Goal: Task Accomplishment & Management: Manage account settings

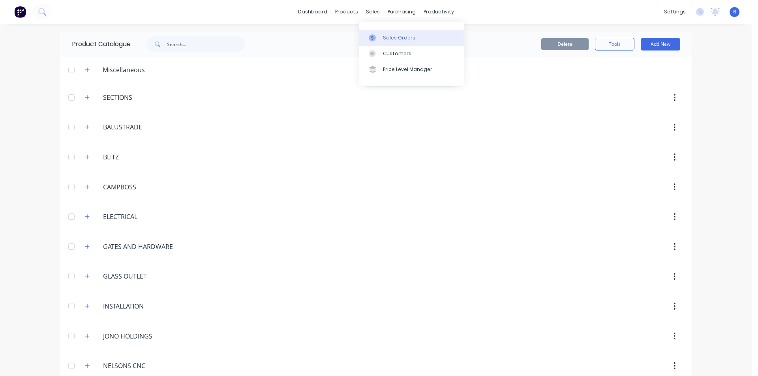
click at [387, 38] on div "Sales Orders" at bounding box center [399, 37] width 32 height 7
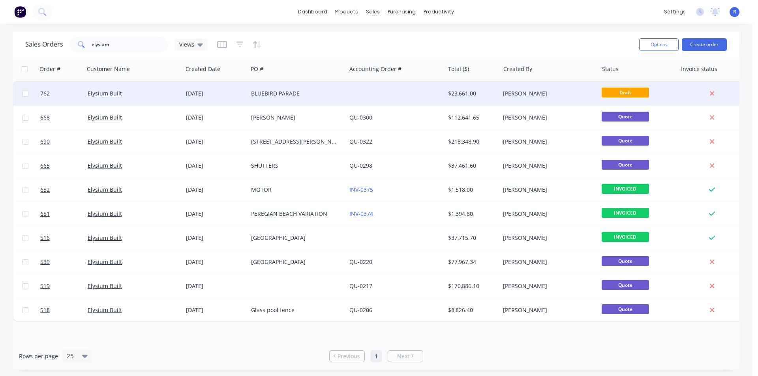
click at [320, 95] on div "BLUEBIRD PARADE" at bounding box center [295, 94] width 88 height 8
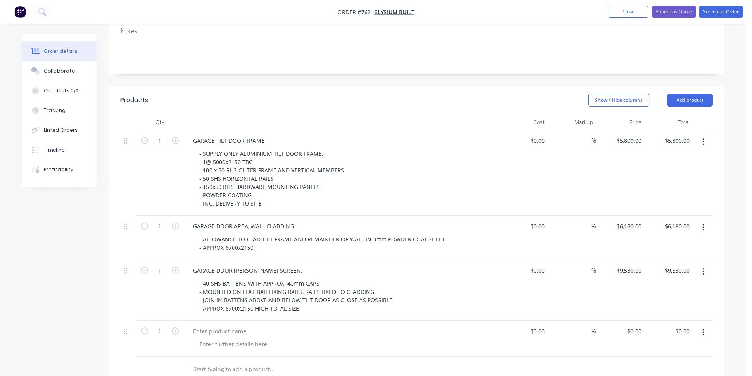
scroll to position [197, 0]
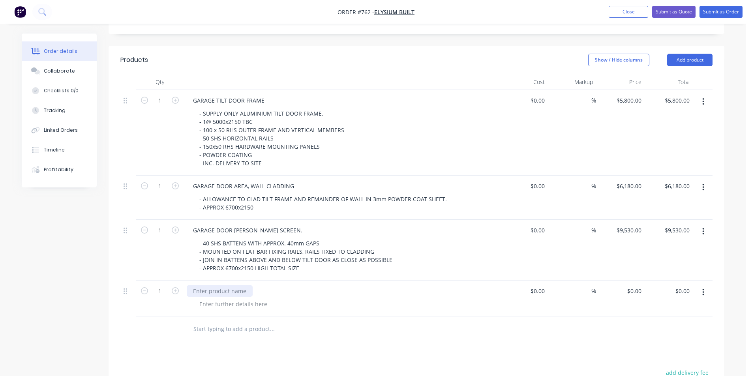
click at [232, 285] on div at bounding box center [220, 290] width 66 height 11
click at [643, 285] on input "0" at bounding box center [635, 290] width 18 height 11
type input "$0.00"
click at [213, 298] on div at bounding box center [233, 303] width 80 height 11
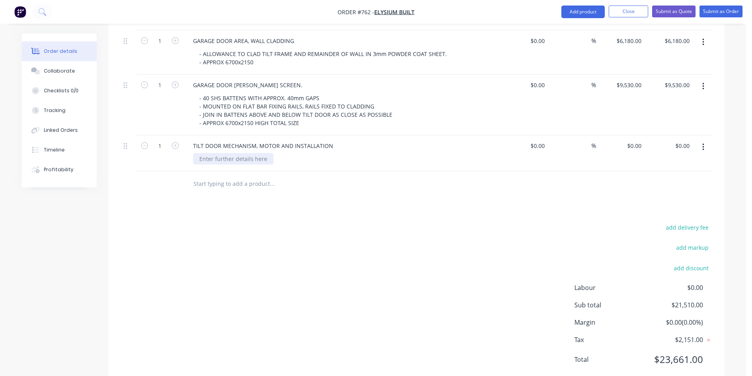
click at [227, 153] on div at bounding box center [233, 158] width 80 height 11
click at [223, 223] on div "add delivery fee add markup add discount Labour $0.00 Sub total $21,510.00 Marg…" at bounding box center [416, 298] width 592 height 152
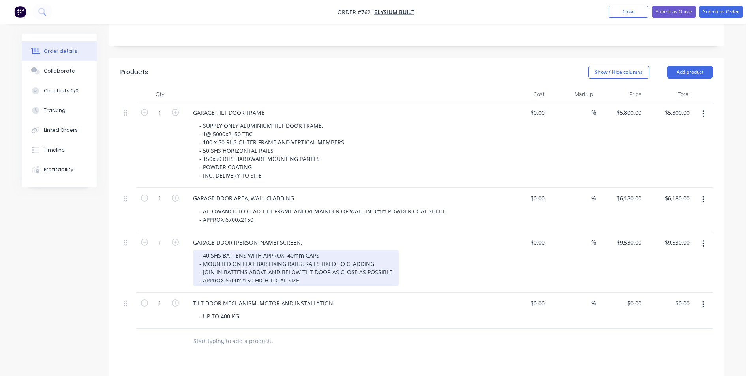
scroll to position [185, 0]
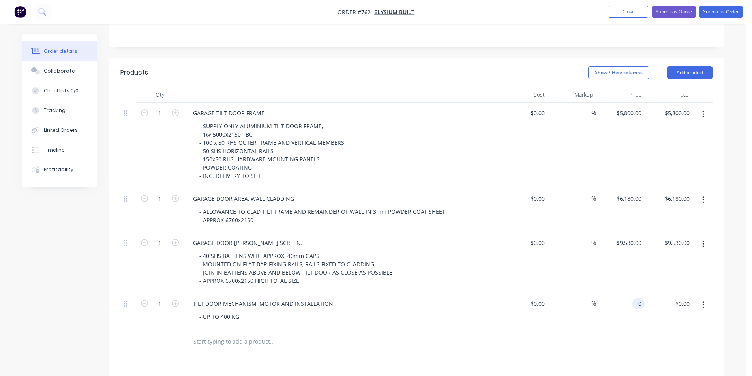
click at [640, 298] on input "0" at bounding box center [639, 303] width 9 height 11
type input "$7,856.00"
click at [567, 341] on div "Products Show / Hide columns Add product Qty Cost Markup Price Total 1 GARAGE T…" at bounding box center [417, 301] width 616 height 486
click at [699, 66] on button "Add product" at bounding box center [689, 72] width 45 height 13
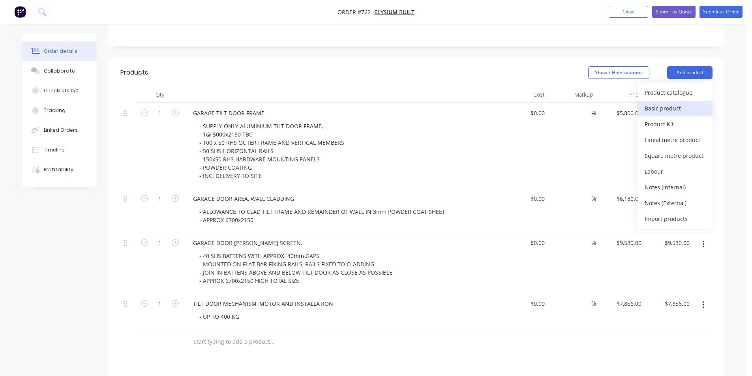
click at [676, 103] on div "Basic product" at bounding box center [674, 108] width 61 height 11
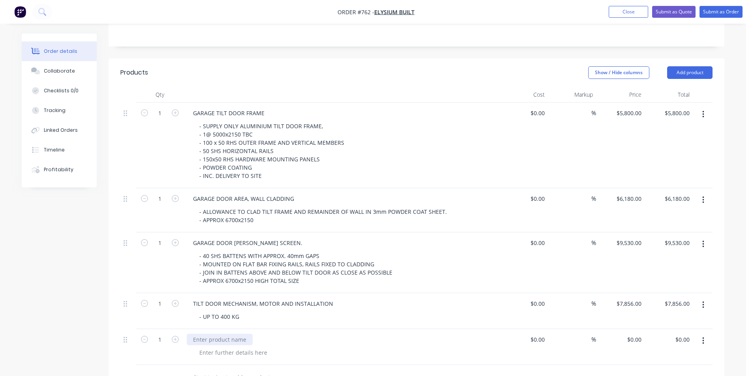
click at [236, 334] on div at bounding box center [220, 339] width 66 height 11
click at [284, 347] on div at bounding box center [344, 352] width 303 height 11
click at [637, 334] on input "0" at bounding box center [635, 339] width 18 height 11
type input "$375.00"
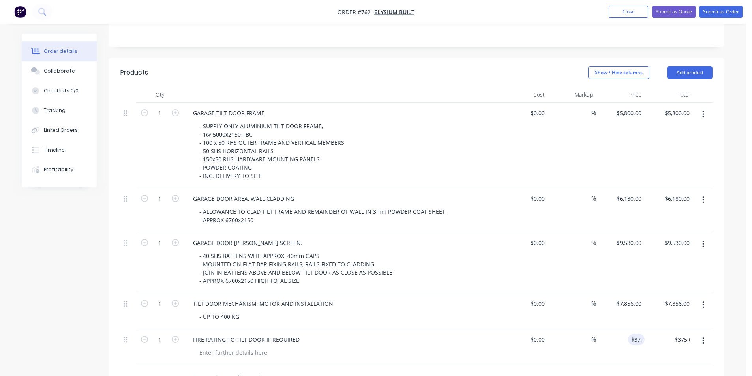
click at [610, 365] on div at bounding box center [416, 378] width 592 height 26
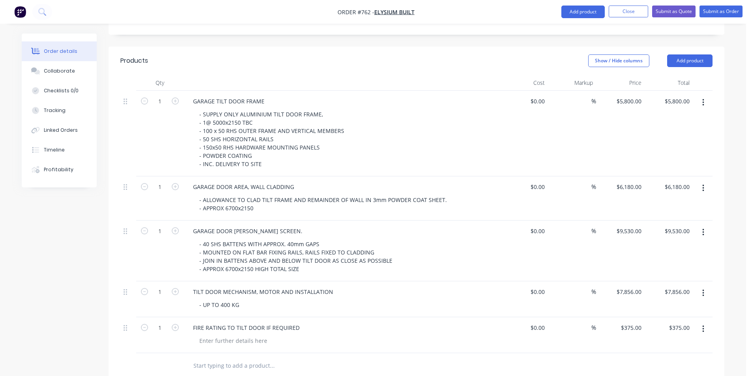
scroll to position [145, 0]
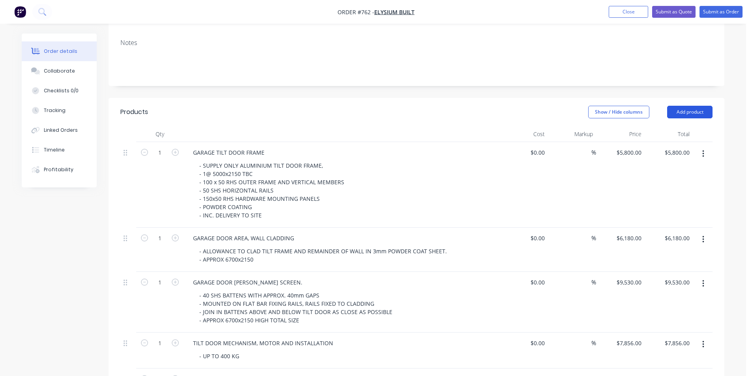
click at [682, 106] on button "Add product" at bounding box center [689, 112] width 45 height 13
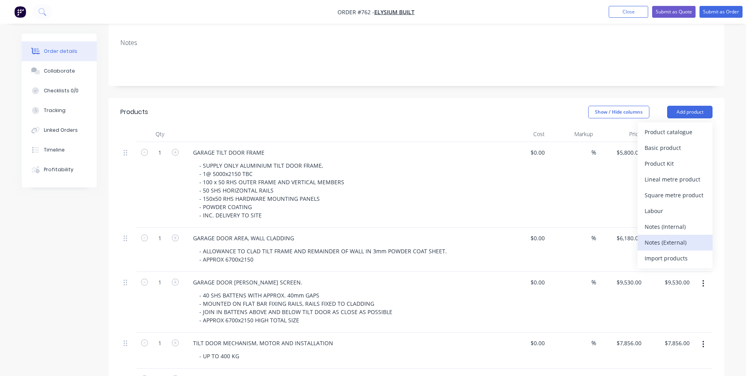
click at [668, 237] on div "Notes (External)" at bounding box center [674, 242] width 61 height 11
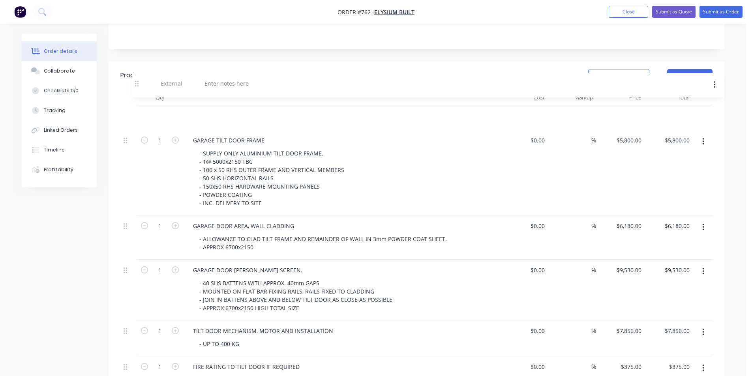
scroll to position [179, 0]
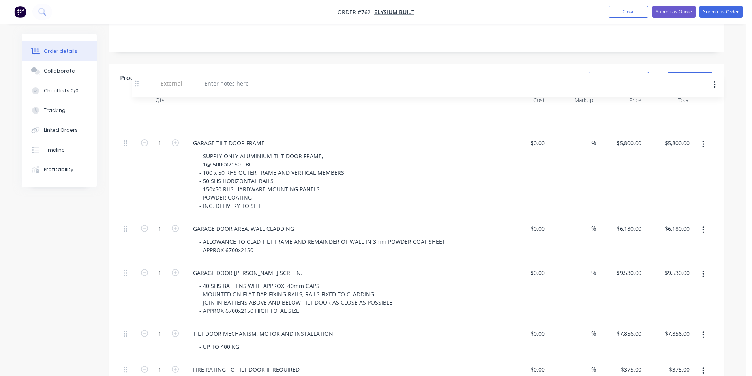
drag, startPoint x: 125, startPoint y: 274, endPoint x: 137, endPoint y: 78, distance: 196.0
click at [137, 92] on div "Qty Cost Markup Price Total 1 GARAGE TILT DOOR FRAME - SUPPLY ONLY ALUMINIUM TI…" at bounding box center [416, 243] width 592 height 303
click at [218, 113] on div at bounding box center [215, 118] width 57 height 11
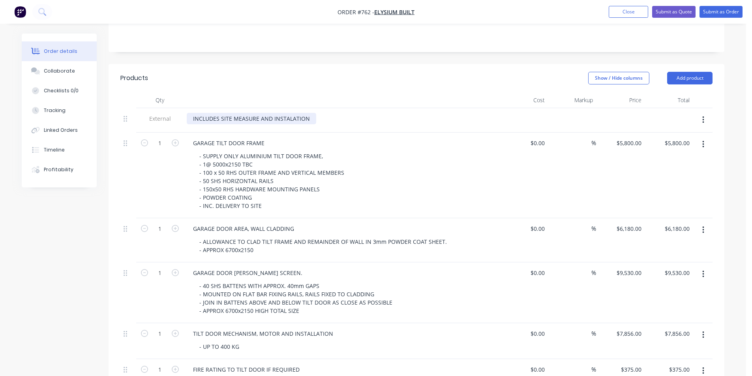
click at [289, 113] on div "INCLUDES SITE MEASURE AND INSTALATION" at bounding box center [251, 118] width 129 height 11
click at [313, 113] on div "INCLUDES SITE MEASURE AND INSTALLATION" at bounding box center [253, 118] width 132 height 11
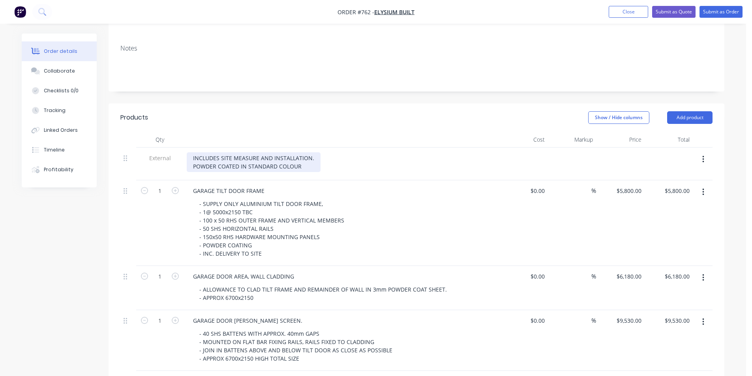
scroll to position [61, 0]
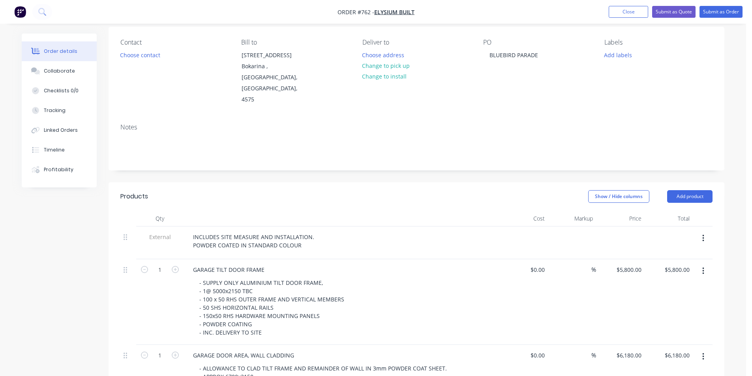
click at [385, 211] on div at bounding box center [341, 219] width 316 height 16
click at [682, 11] on button "Submit as Quote" at bounding box center [673, 12] width 43 height 12
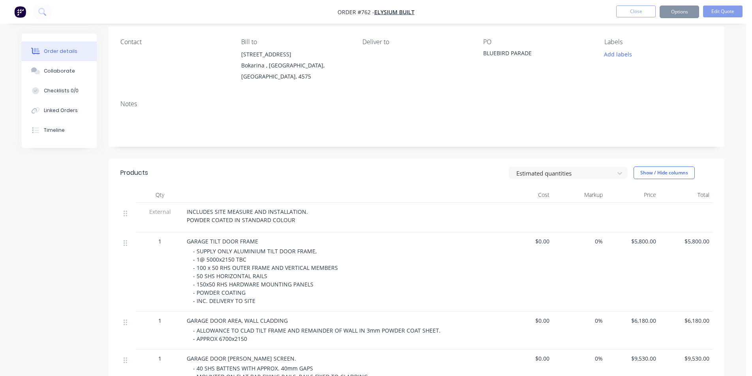
scroll to position [0, 0]
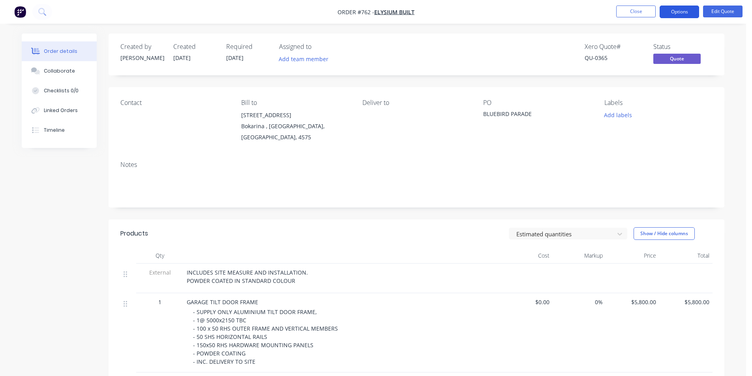
click at [676, 11] on button "Options" at bounding box center [678, 12] width 39 height 13
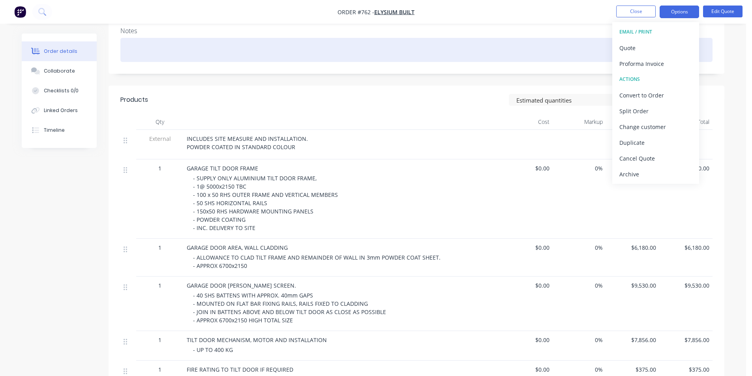
scroll to position [158, 0]
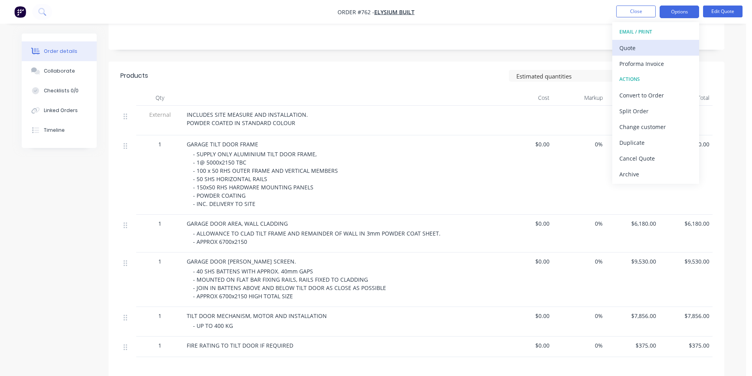
click at [642, 45] on div "Quote" at bounding box center [655, 47] width 73 height 11
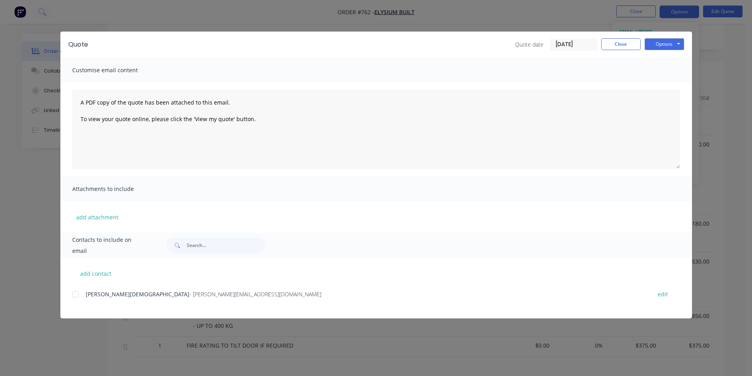
click at [74, 294] on div at bounding box center [75, 294] width 16 height 16
click at [667, 44] on button "Options" at bounding box center [663, 44] width 39 height 12
click at [667, 79] on button "Email" at bounding box center [669, 84] width 51 height 13
click at [619, 43] on button "Close" at bounding box center [620, 44] width 39 height 12
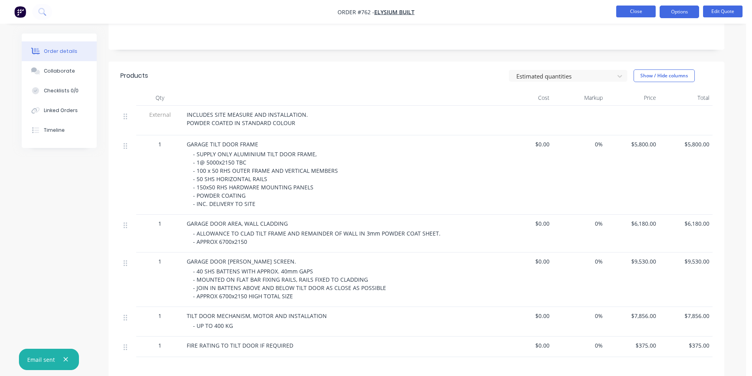
click at [629, 11] on button "Close" at bounding box center [635, 12] width 39 height 12
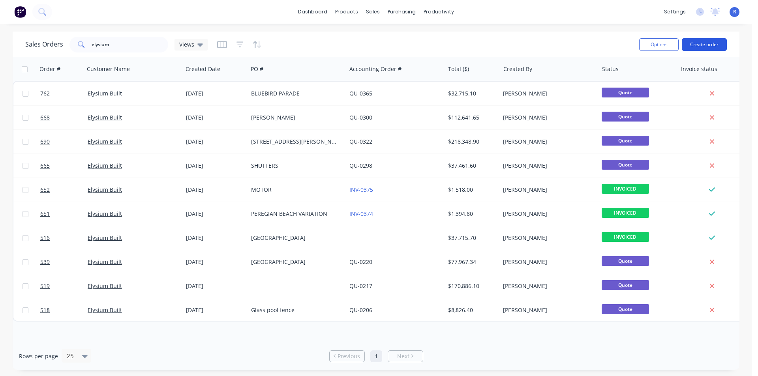
click at [708, 45] on button "Create order" at bounding box center [703, 44] width 45 height 13
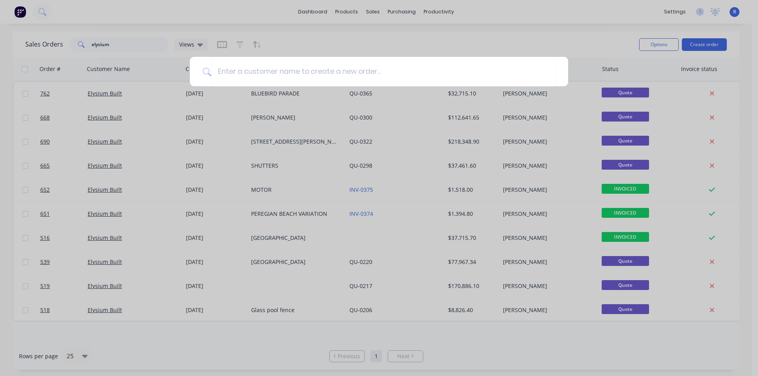
click at [410, 8] on div at bounding box center [379, 188] width 758 height 376
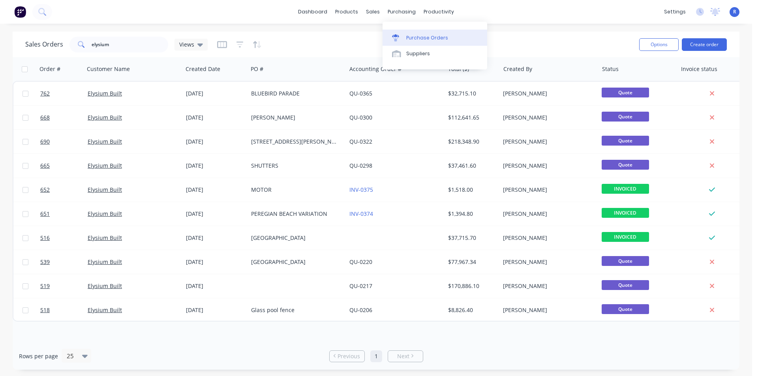
click at [417, 38] on div "Purchase Orders" at bounding box center [427, 37] width 42 height 7
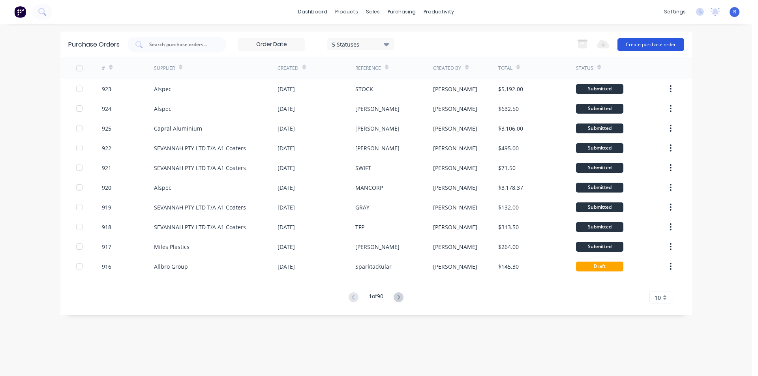
click at [645, 40] on button "Create purchase order" at bounding box center [650, 44] width 67 height 13
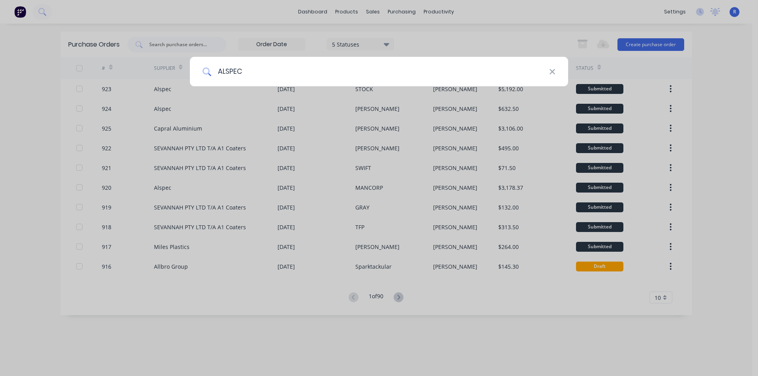
type input "ALSPEC"
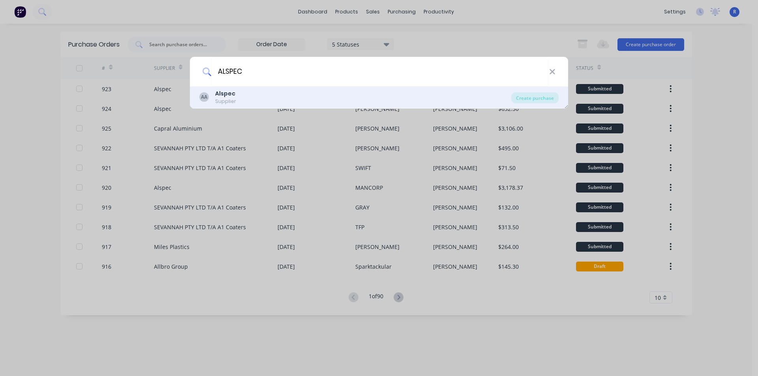
click at [236, 98] on div "AA Alspec Supplier" at bounding box center [355, 97] width 312 height 15
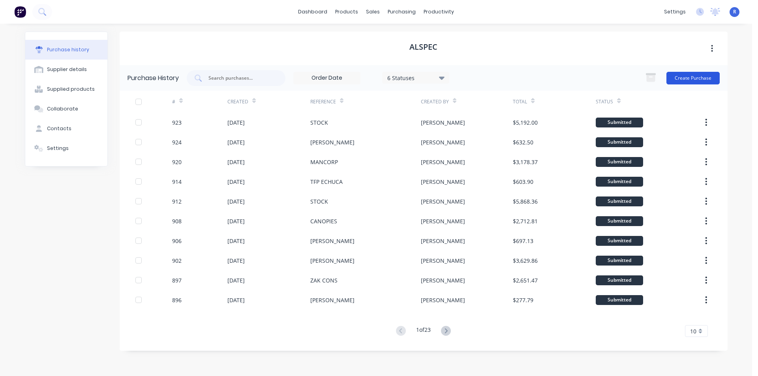
click at [691, 80] on button "Create Purchase" at bounding box center [692, 78] width 53 height 13
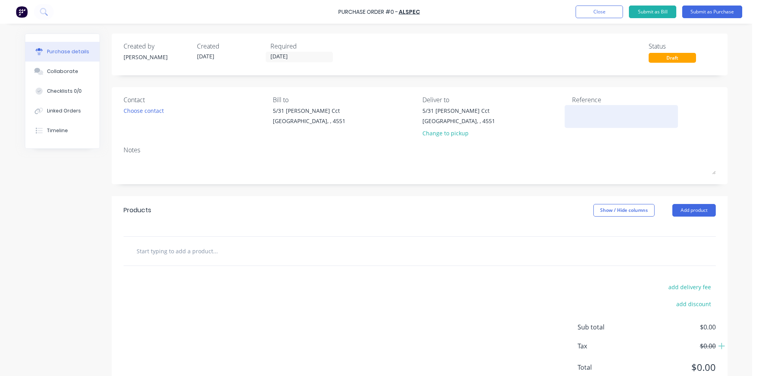
click at [591, 114] on textarea at bounding box center [621, 116] width 99 height 18
type textarea "x"
type textarea "K"
type textarea "x"
type textarea "KI"
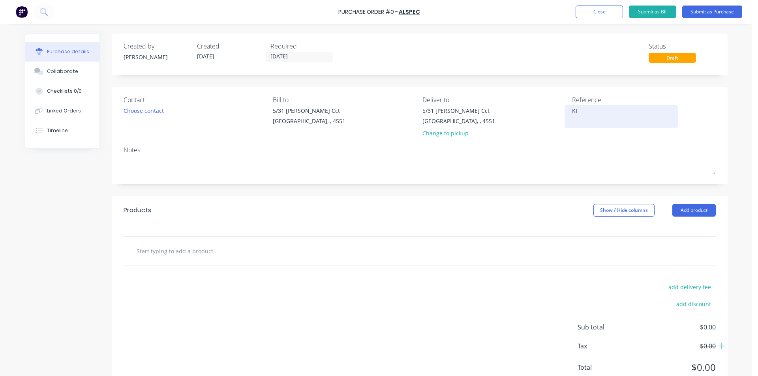
type textarea "x"
type textarea "[PERSON_NAME]"
type textarea "x"
type textarea "[PERSON_NAME]"
click at [688, 211] on button "Add product" at bounding box center [693, 210] width 43 height 13
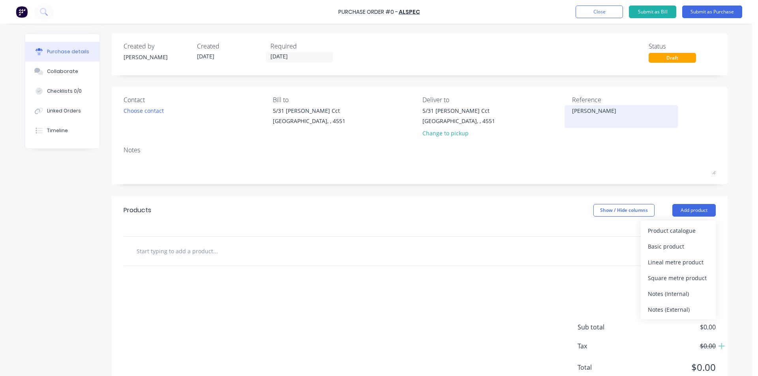
drag, startPoint x: 585, startPoint y: 110, endPoint x: 562, endPoint y: 113, distance: 22.7
click at [572, 113] on div "[PERSON_NAME]" at bounding box center [621, 117] width 99 height 20
type textarea "x"
drag, startPoint x: 590, startPoint y: 112, endPoint x: 569, endPoint y: 110, distance: 21.4
click at [572, 110] on textarea "[PERSON_NAME]" at bounding box center [621, 116] width 99 height 18
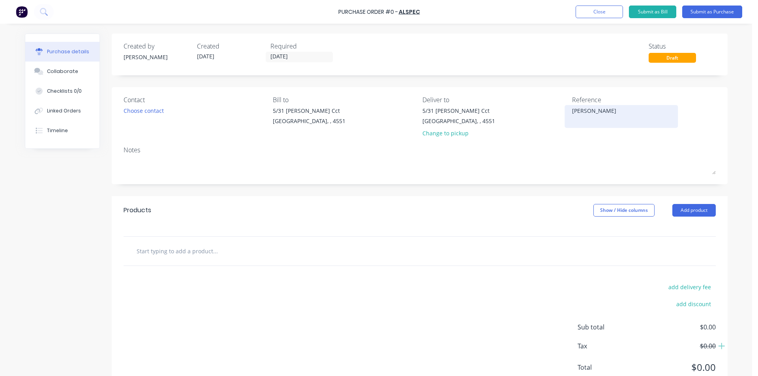
type textarea "ANT [PERSON_NAME]"
type textarea "x"
type textarea "ANT [PERSON_NAME]"
type textarea "x"
type textarea "ANT ELANORA"
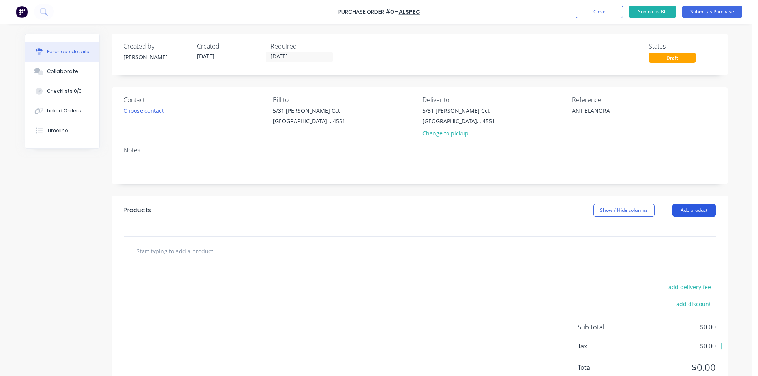
type textarea "x"
type textarea "ANT ELANORA"
click at [676, 210] on button "Add product" at bounding box center [693, 210] width 43 height 13
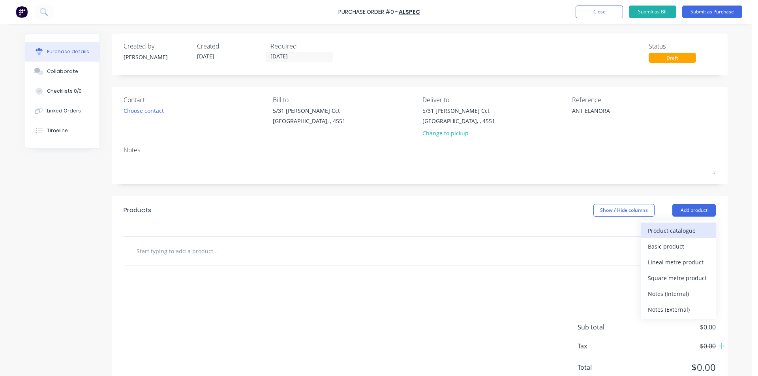
click at [673, 227] on div "Product catalogue" at bounding box center [677, 230] width 61 height 11
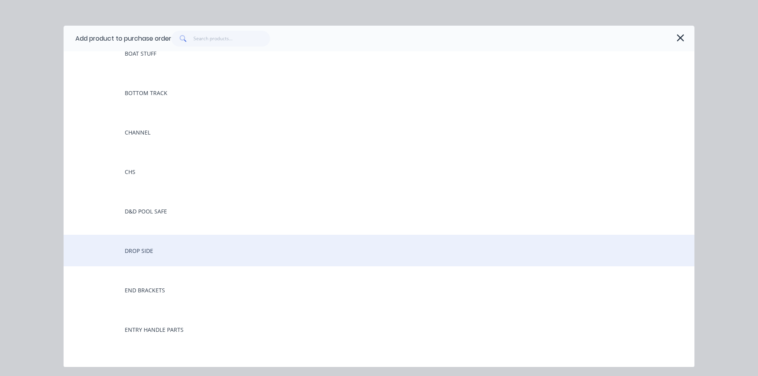
scroll to position [276, 0]
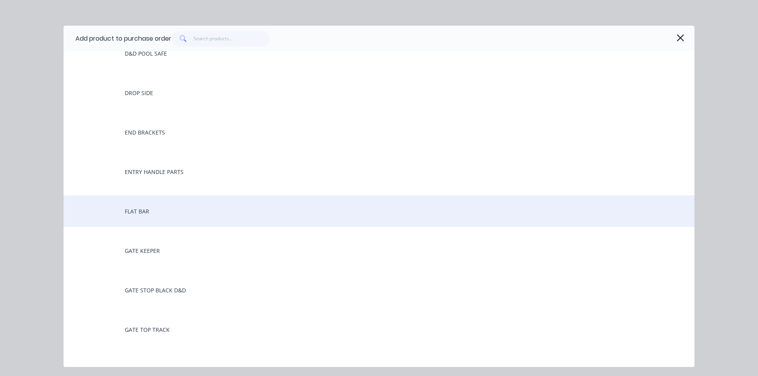
click at [159, 207] on div "FLAT BAR" at bounding box center [379, 211] width 631 height 32
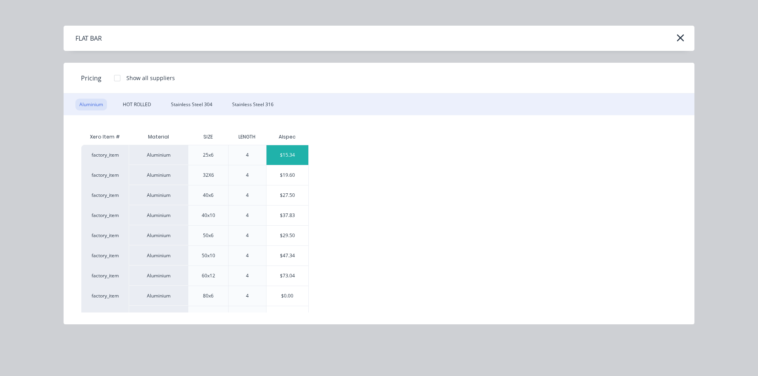
click at [283, 152] on div "$15.34" at bounding box center [287, 155] width 42 height 20
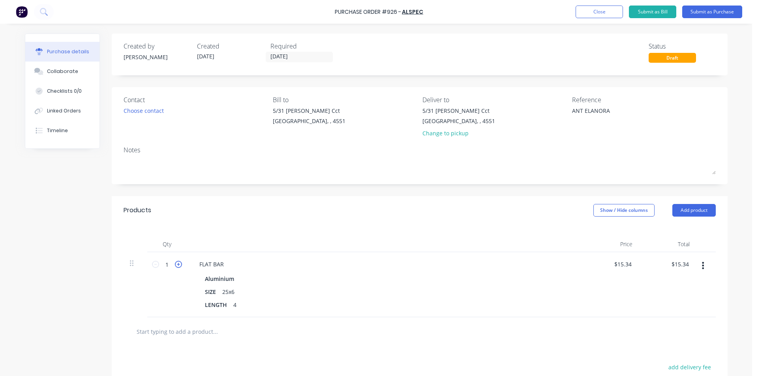
click at [175, 266] on icon at bounding box center [178, 264] width 7 height 7
type textarea "x"
type input "2"
type input "$30.68"
click at [175, 266] on icon at bounding box center [178, 264] width 7 height 7
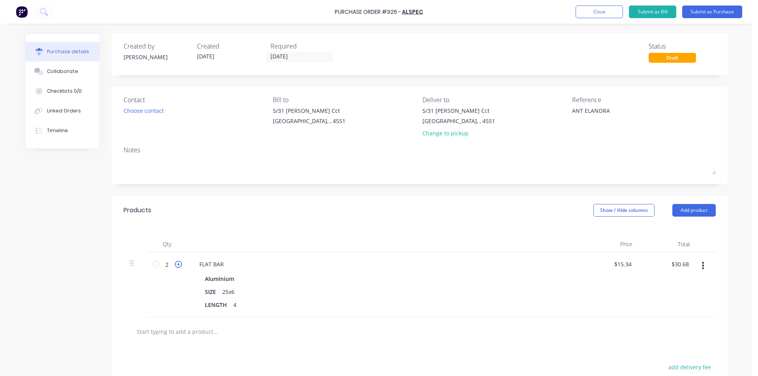
type textarea "x"
type input "3"
type input "$46.02"
click at [175, 266] on icon at bounding box center [178, 264] width 7 height 7
type textarea "x"
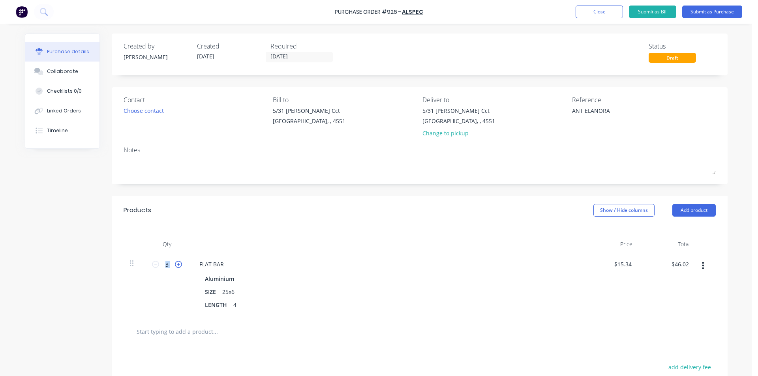
type input "4"
type input "$61.36"
click at [175, 266] on icon at bounding box center [178, 264] width 7 height 7
type textarea "x"
type input "5"
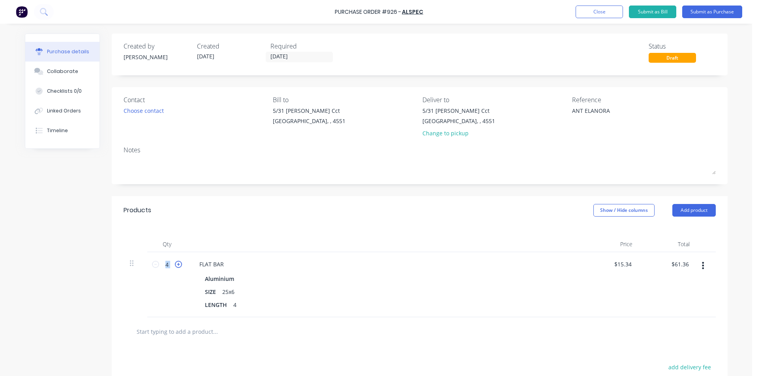
type input "$76.70"
click at [175, 266] on icon at bounding box center [178, 264] width 7 height 7
type textarea "x"
type input "6"
type input "$92.04"
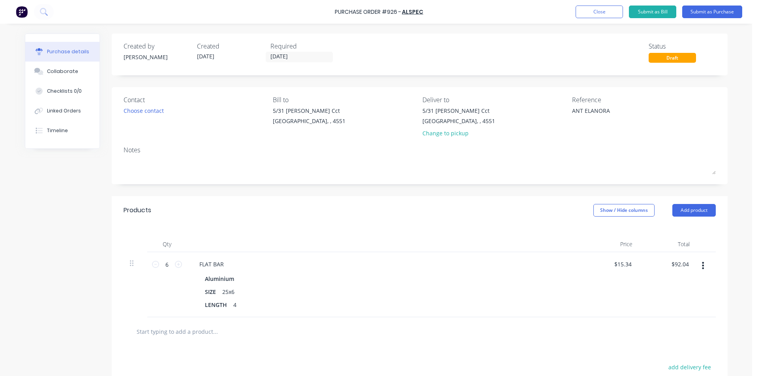
click at [224, 219] on div "Products Show / Hide columns Add product" at bounding box center [420, 210] width 616 height 28
click at [723, 13] on button "Submit as Purchase" at bounding box center [712, 12] width 60 height 13
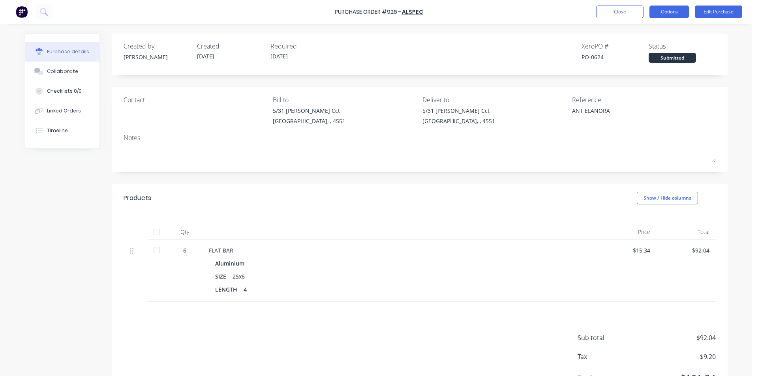
click at [662, 12] on button "Options" at bounding box center [668, 12] width 39 height 13
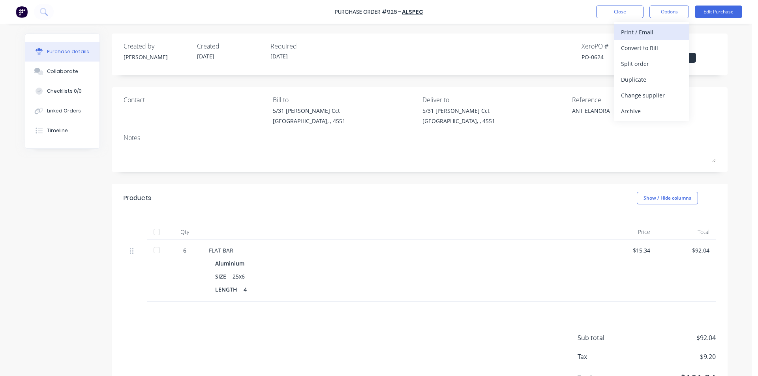
click at [645, 32] on div "Print / Email" at bounding box center [651, 31] width 61 height 11
click at [636, 48] on div "With pricing" at bounding box center [651, 47] width 61 height 11
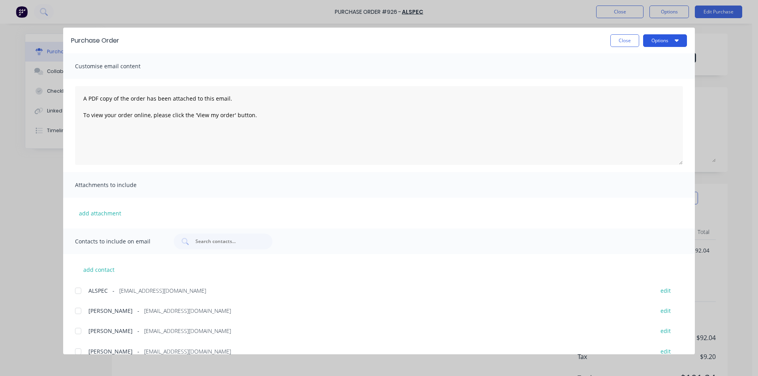
click at [648, 39] on button "Options" at bounding box center [665, 40] width 44 height 13
click at [631, 75] on div "Print" at bounding box center [649, 76] width 61 height 11
click at [621, 42] on button "Close" at bounding box center [624, 40] width 29 height 13
type textarea "x"
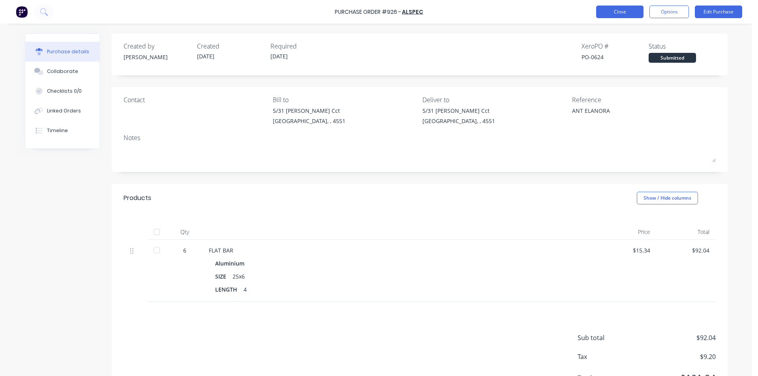
click at [622, 12] on button "Close" at bounding box center [619, 12] width 47 height 13
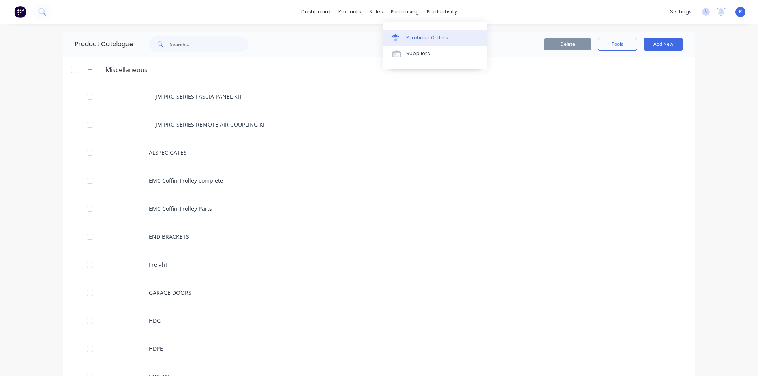
click at [415, 37] on div "Purchase Orders" at bounding box center [427, 37] width 42 height 7
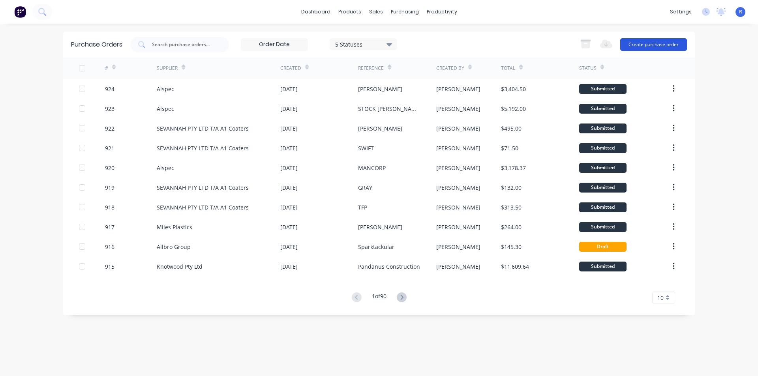
click at [640, 43] on button "Create purchase order" at bounding box center [653, 44] width 67 height 13
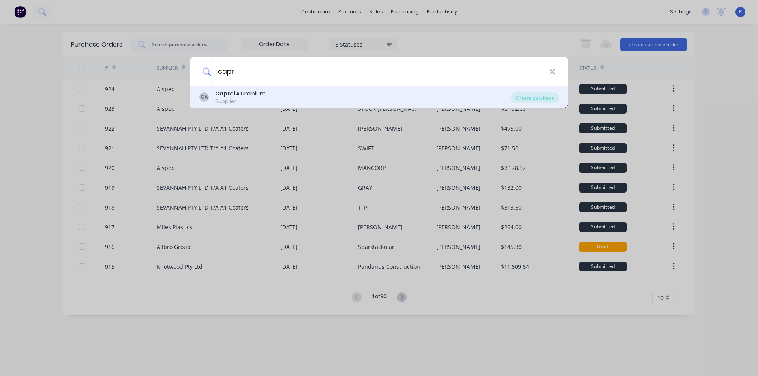
type input "capr"
click at [246, 90] on div "Capr al Aluminium" at bounding box center [240, 94] width 51 height 8
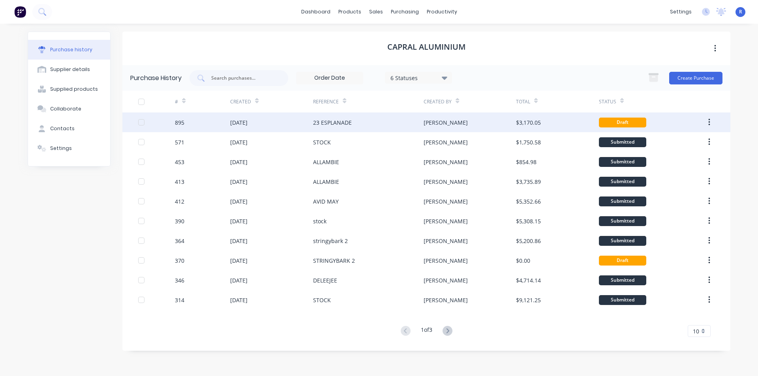
click at [451, 122] on div "[PERSON_NAME]" at bounding box center [469, 122] width 92 height 20
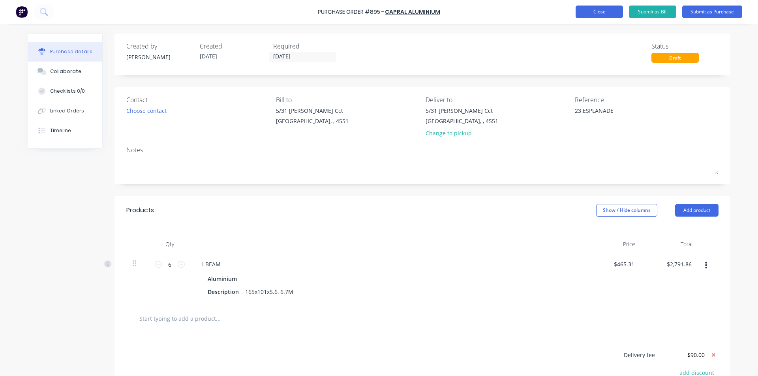
type textarea "x"
click at [585, 13] on button "Close" at bounding box center [598, 12] width 47 height 13
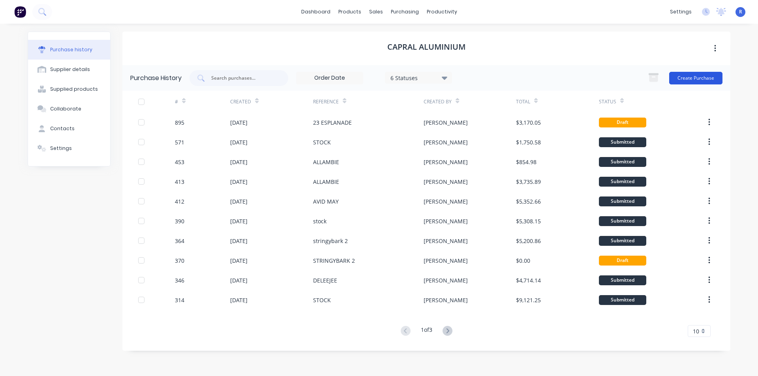
click at [695, 79] on button "Create Purchase" at bounding box center [695, 78] width 53 height 13
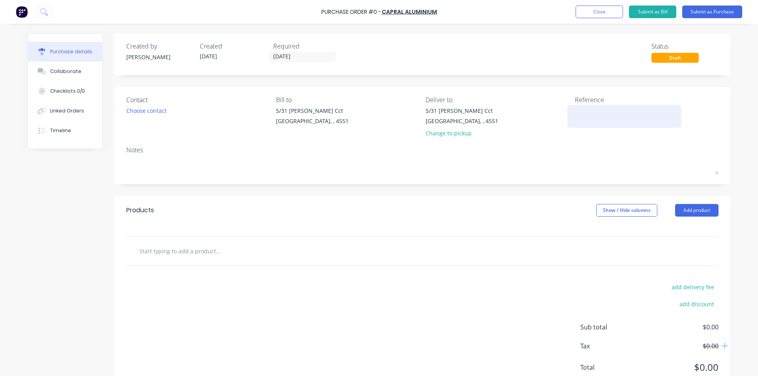
click at [595, 111] on textarea at bounding box center [623, 116] width 99 height 18
type textarea "[PERSON_NAME]"
type textarea "x"
type textarea "[PERSON_NAME]"
click at [436, 189] on div "Created by Rob Created 29/09/25 Required 29/09/25 Status Draft Contact Choose c…" at bounding box center [422, 215] width 616 height 362
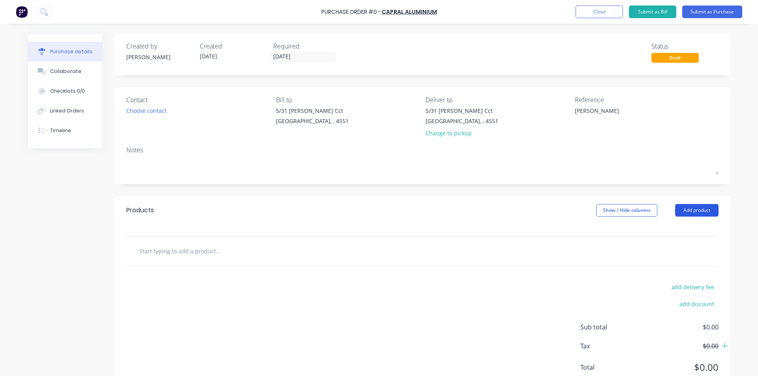
click at [696, 212] on button "Add product" at bounding box center [696, 210] width 43 height 13
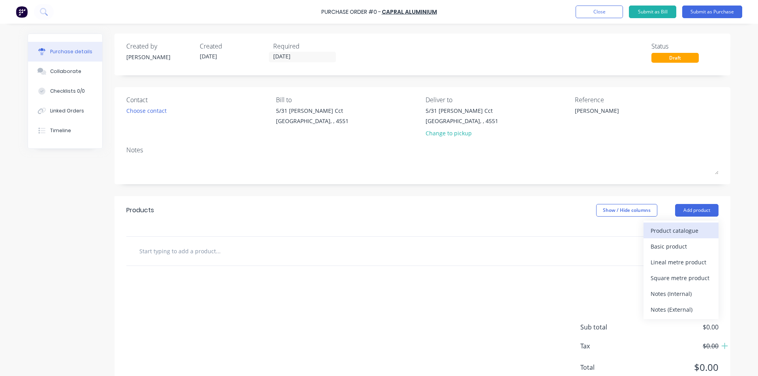
click at [681, 228] on div "Product catalogue" at bounding box center [680, 230] width 61 height 11
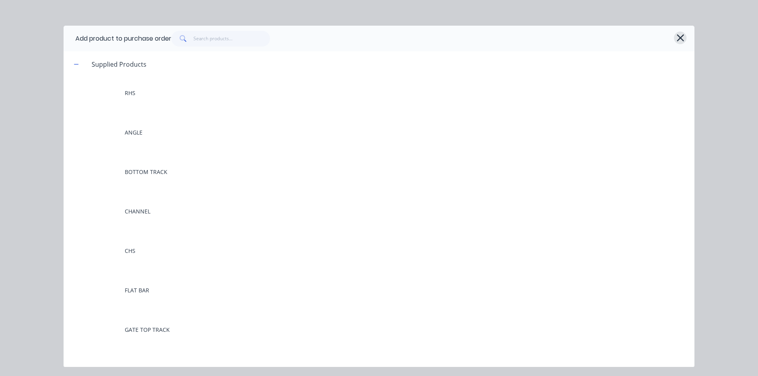
click at [680, 37] on icon "button" at bounding box center [679, 37] width 7 height 7
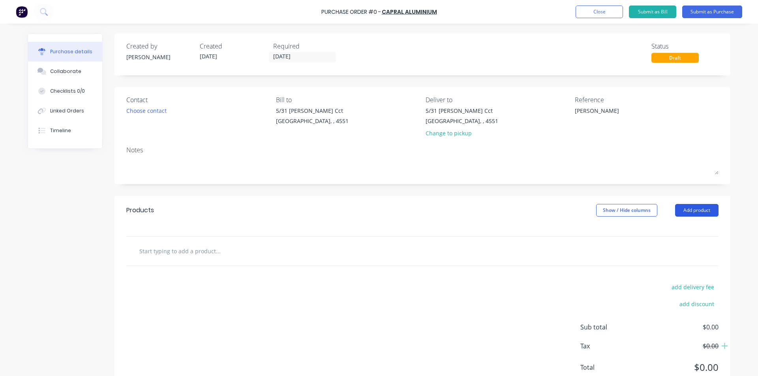
click at [678, 213] on button "Add product" at bounding box center [696, 210] width 43 height 13
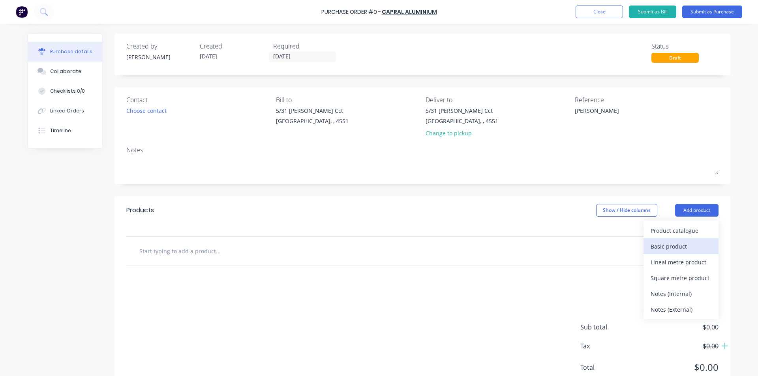
click at [668, 247] on div "Basic product" at bounding box center [680, 246] width 61 height 11
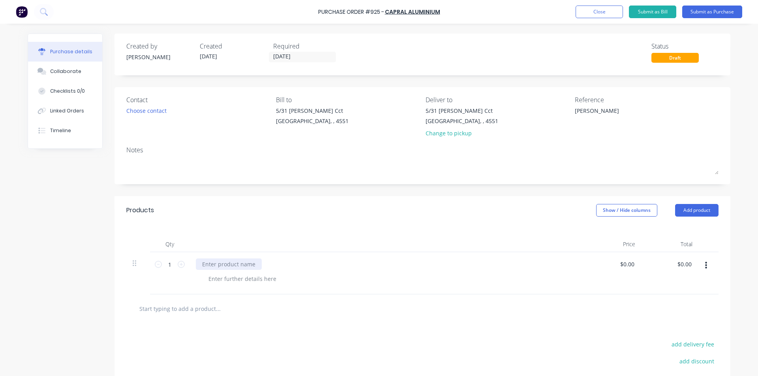
type textarea "x"
click at [232, 262] on div at bounding box center [229, 263] width 66 height 11
click at [178, 265] on icon at bounding box center [181, 264] width 7 height 7
type textarea "x"
type input "2"
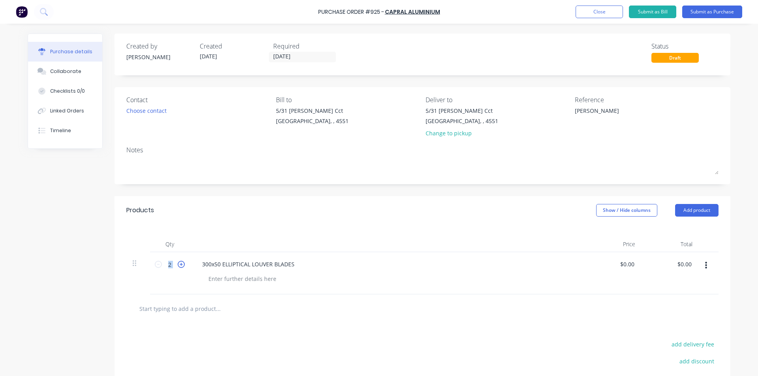
click at [178, 265] on icon at bounding box center [181, 264] width 7 height 7
type textarea "x"
type input "3"
click at [178, 265] on icon at bounding box center [181, 264] width 7 height 7
type textarea "x"
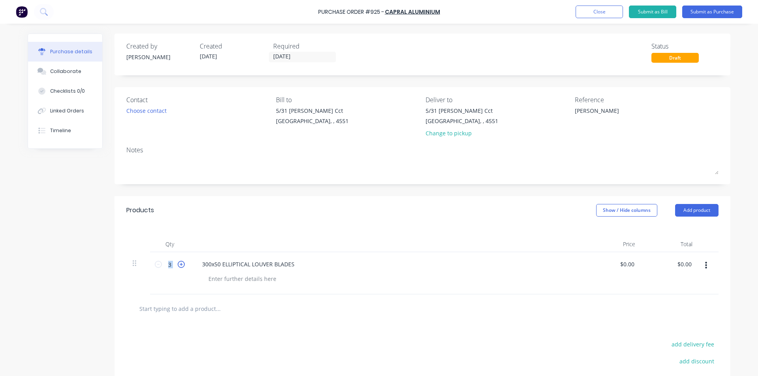
type input "4"
click at [178, 265] on icon at bounding box center [181, 264] width 7 height 7
type textarea "x"
type input "5"
click at [178, 265] on icon at bounding box center [181, 264] width 7 height 7
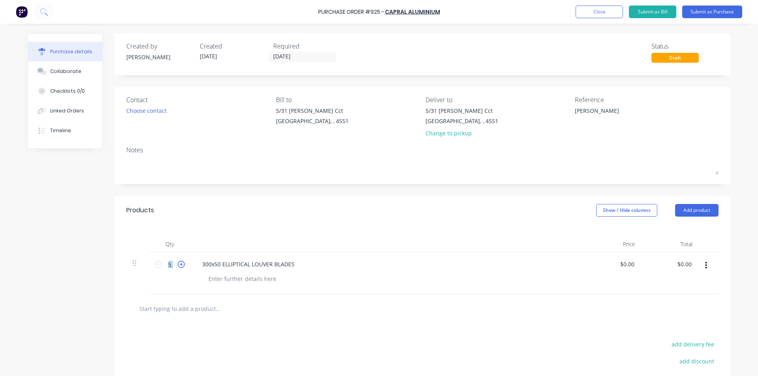
type textarea "x"
type input "6"
click at [178, 265] on icon at bounding box center [181, 264] width 7 height 7
type textarea "x"
type input "7"
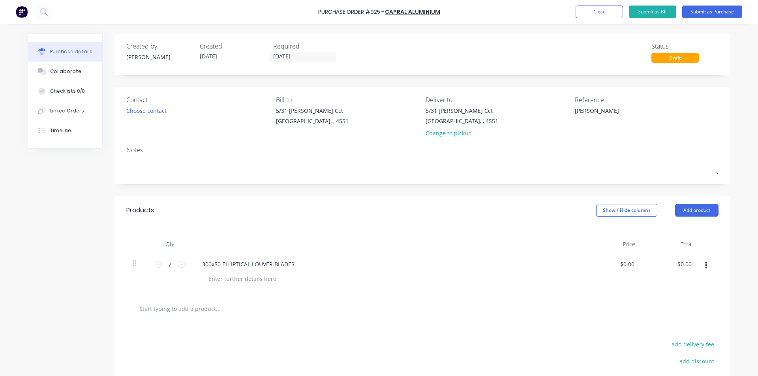
click at [221, 239] on div at bounding box center [386, 244] width 395 height 16
click at [689, 207] on button "Add product" at bounding box center [696, 210] width 43 height 13
click at [678, 226] on div "Product catalogue" at bounding box center [680, 230] width 61 height 11
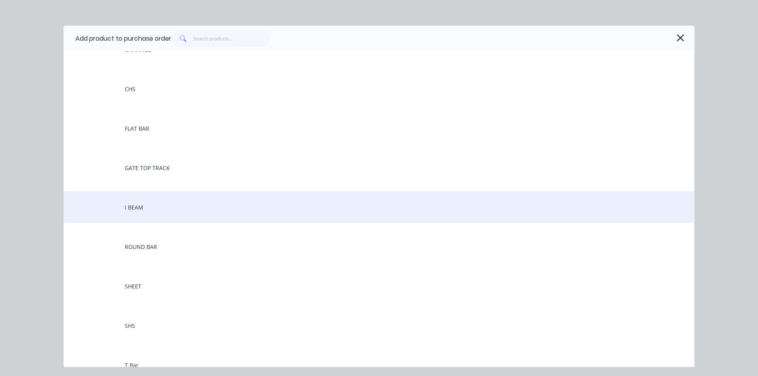
scroll to position [197, 0]
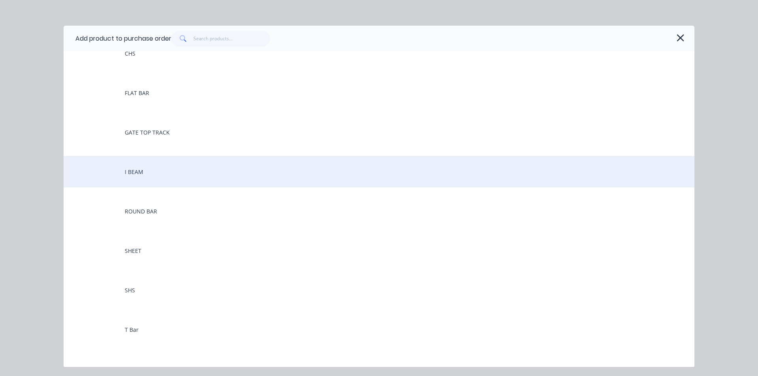
click at [163, 175] on div "I BEAM" at bounding box center [379, 172] width 631 height 32
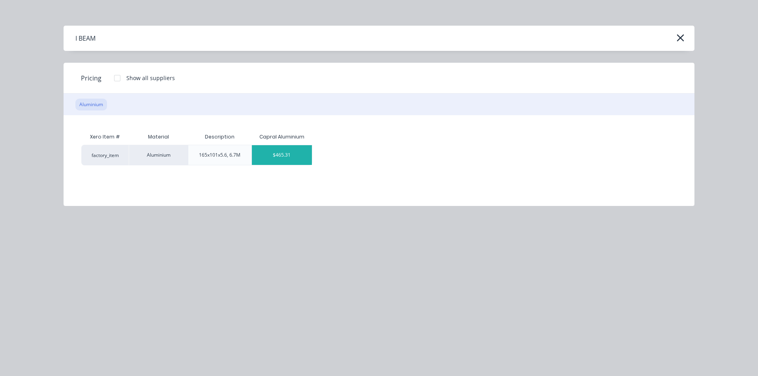
click at [294, 157] on div "$465.31" at bounding box center [282, 155] width 60 height 20
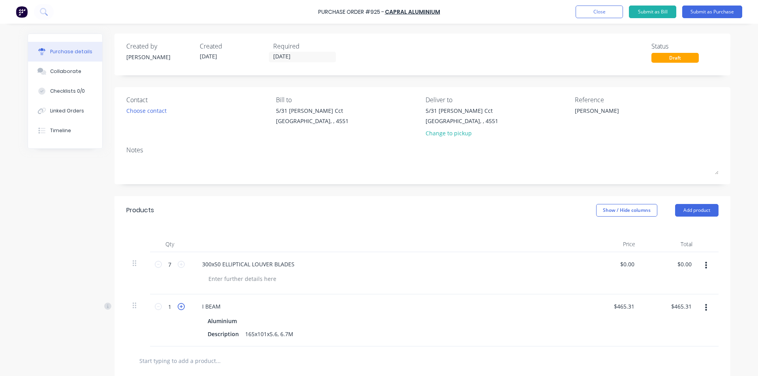
click at [180, 307] on icon at bounding box center [181, 306] width 7 height 7
type textarea "x"
type input "2"
type input "$930.62"
drag, startPoint x: 633, startPoint y: 263, endPoint x: 620, endPoint y: 266, distance: 13.8
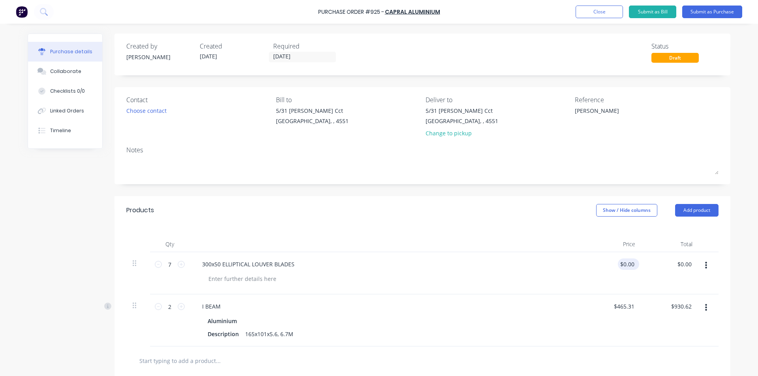
click at [620, 266] on div "$0.00 $0.00" at bounding box center [627, 263] width 21 height 11
type textarea "x"
drag, startPoint x: 630, startPoint y: 264, endPoint x: 617, endPoint y: 267, distance: 13.9
click at [617, 267] on div "0.00 0.00" at bounding box center [612, 273] width 57 height 42
paste input "260.76"
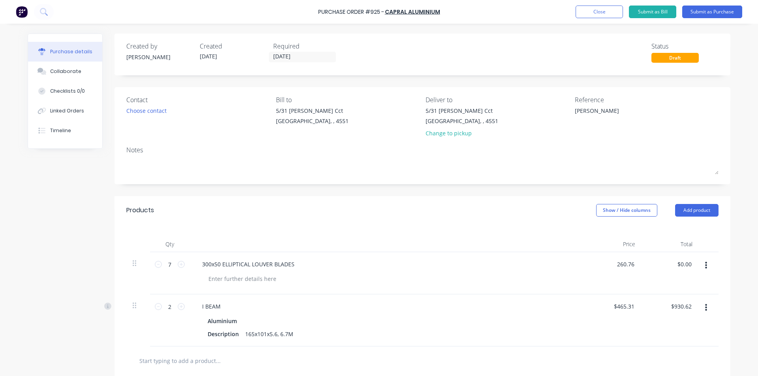
type input "260.76"
type textarea "x"
type input "$260.76"
type input "$1,825.32"
click at [494, 221] on div "Products Show / Hide columns Add product" at bounding box center [422, 210] width 616 height 28
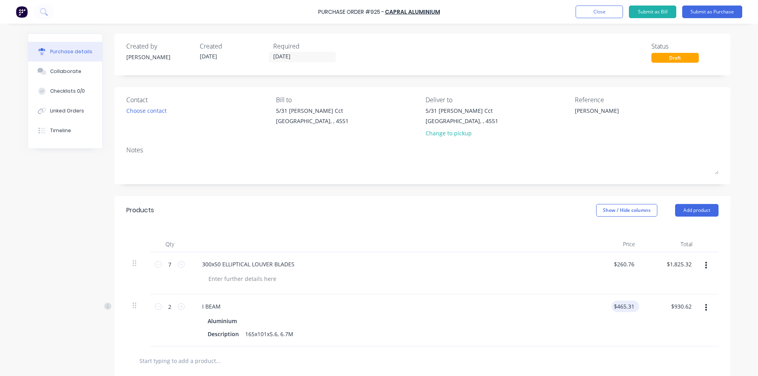
type textarea "x"
drag, startPoint x: 632, startPoint y: 307, endPoint x: 608, endPoint y: 311, distance: 24.8
click at [608, 311] on div "465.31 465.31" at bounding box center [612, 320] width 57 height 52
paste input "54.16"
type input "454.16"
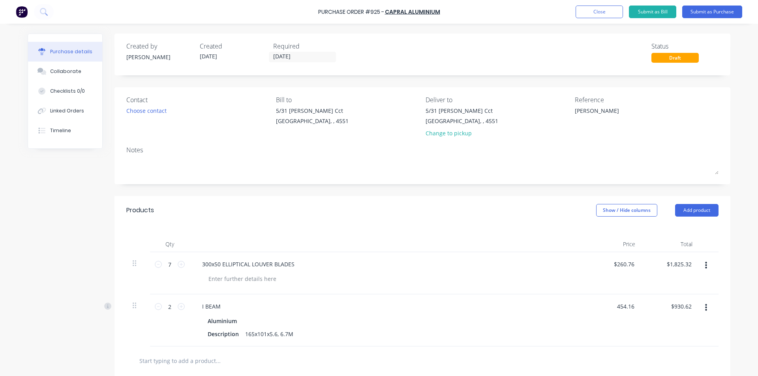
type textarea "x"
type input "$454.16"
type input "$908.32"
click at [481, 236] on div at bounding box center [386, 244] width 395 height 16
click at [458, 224] on div "Products Show / Hide columns Add product" at bounding box center [422, 210] width 616 height 28
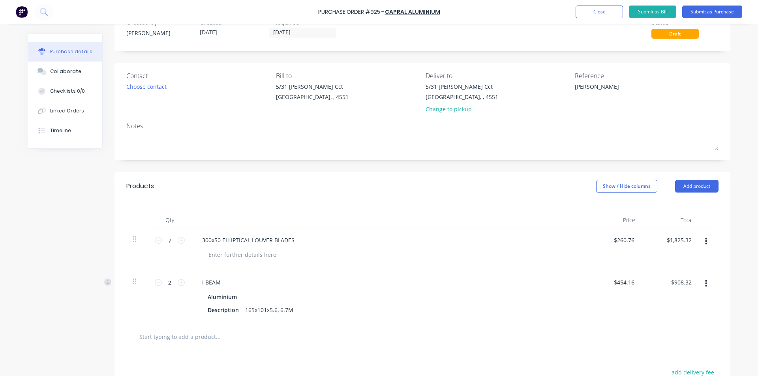
scroll to position [79, 0]
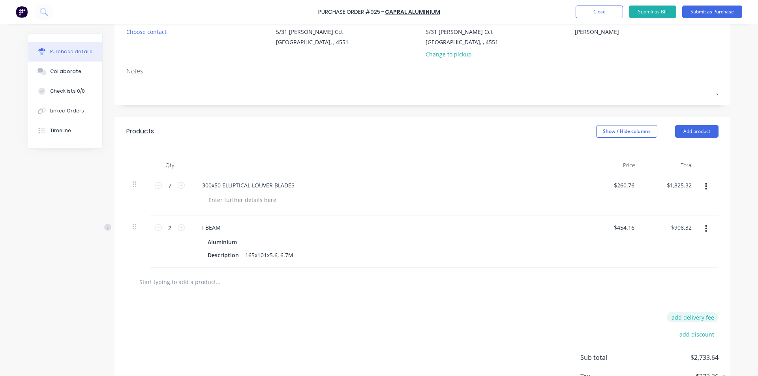
type textarea "x"
click at [685, 314] on button "add delivery fee" at bounding box center [692, 317] width 52 height 10
type input "90"
type textarea "x"
type input "$90.00"
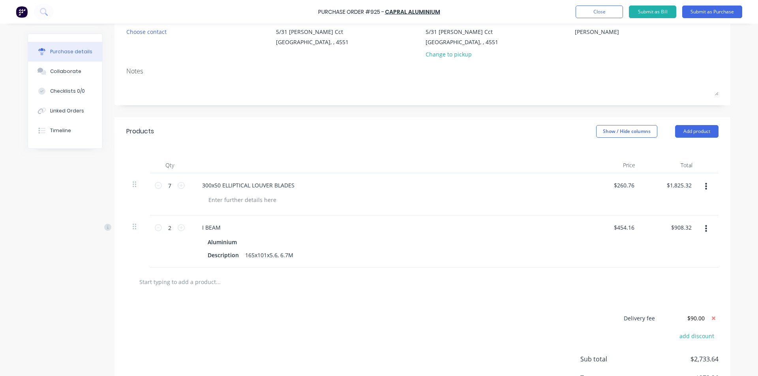
click at [514, 304] on div "Delivery fee $90.00 add discount Sub total $2,733.64 Tax $273.36 Total $3,007.00" at bounding box center [422, 361] width 616 height 131
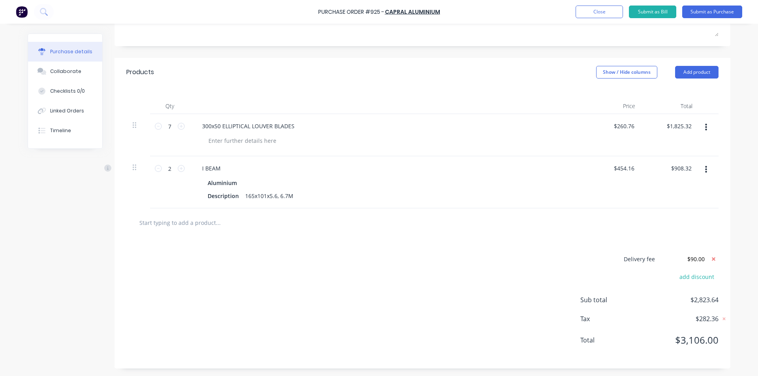
scroll to position [138, 0]
click at [95, 288] on div "Created by Rob Created 29/09/25 Required 29/09/25 Status Draft Contact Choose c…" at bounding box center [379, 131] width 702 height 473
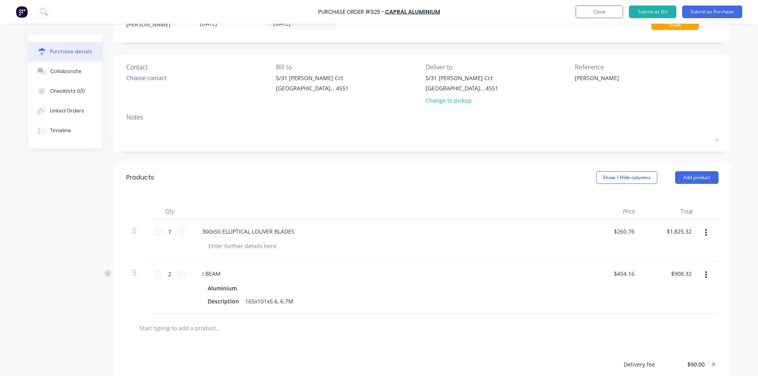
scroll to position [20, 0]
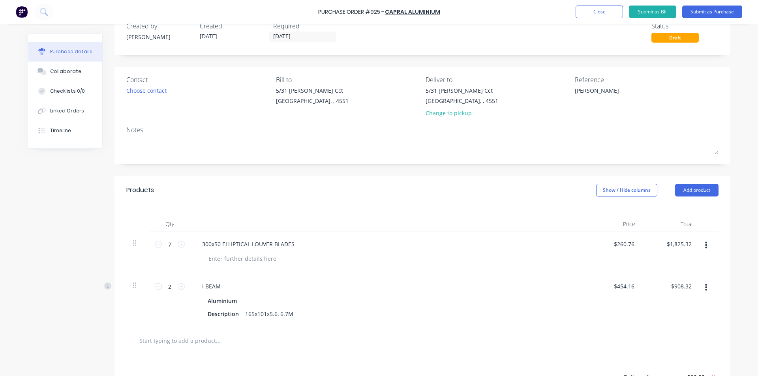
click at [83, 315] on div "Created by Rob Created 29/09/25 Required 29/09/25 Status Draft Contact Choose c…" at bounding box center [379, 249] width 702 height 473
click at [255, 207] on div "Qty Price Total 7 7 300x50 ELLIPTICAL LOUVER BLADES $260.76 $260.76 $1,825.32 $…" at bounding box center [422, 265] width 616 height 122
click at [98, 225] on div "Created by Rob Created 29/09/25 Required 29/09/25 Status Draft Contact Choose c…" at bounding box center [379, 249] width 702 height 473
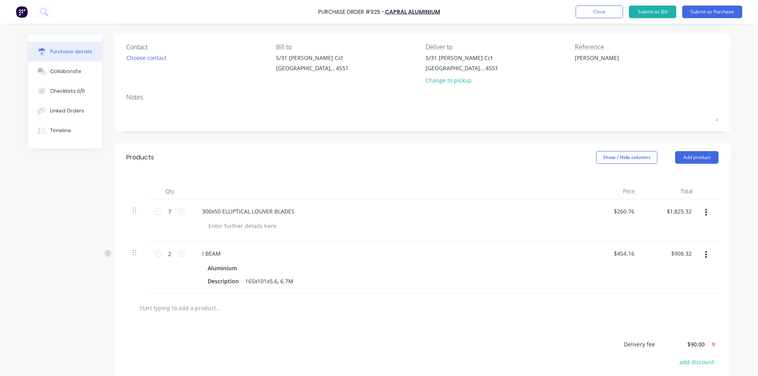
scroll to position [0, 0]
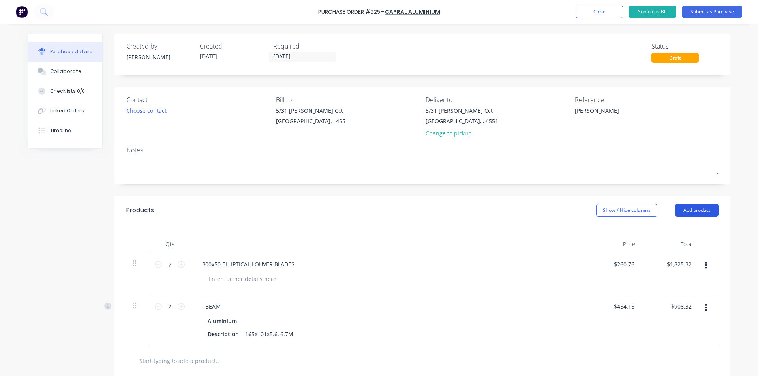
click at [696, 210] on button "Add product" at bounding box center [696, 210] width 43 height 13
click at [672, 307] on div "Notes (External)" at bounding box center [680, 309] width 61 height 11
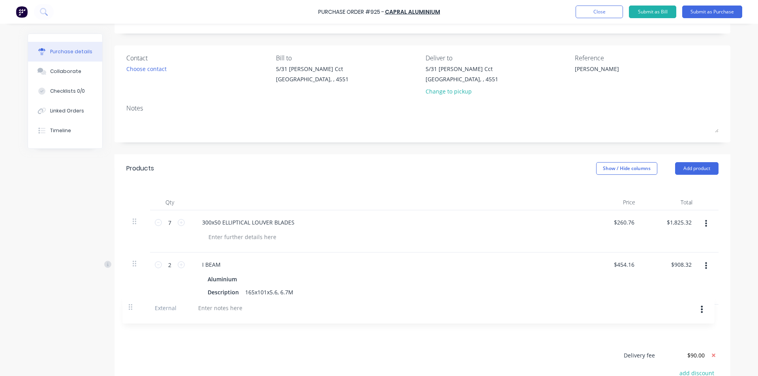
scroll to position [43, 0]
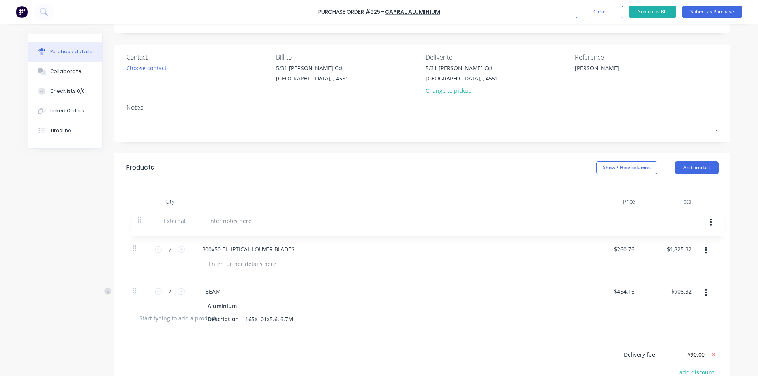
drag, startPoint x: 131, startPoint y: 319, endPoint x: 138, endPoint y: 219, distance: 100.9
click at [138, 219] on div "7 7 300x50 ELLIPTICAL LOUVER BLADES $260.76 $260.76 $1,825.32 $1,825.32 2 2 I B…" at bounding box center [422, 257] width 592 height 94
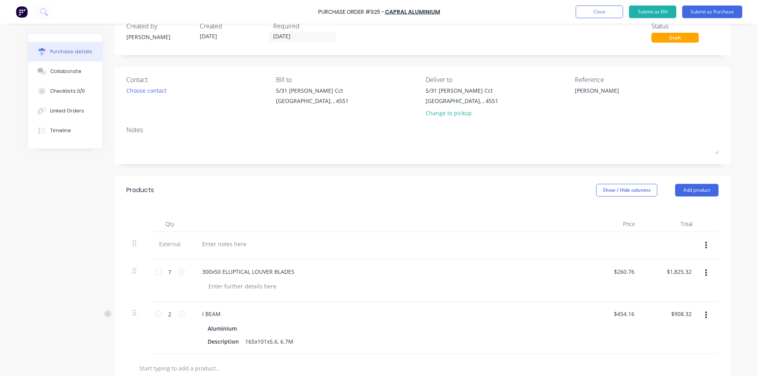
scroll to position [0, 0]
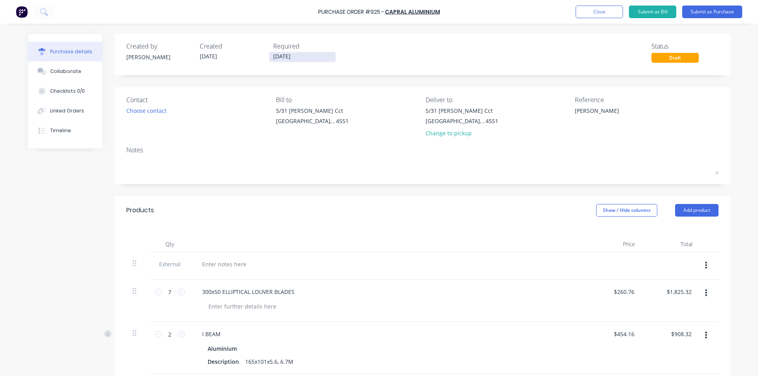
click at [296, 56] on input "[DATE]" at bounding box center [302, 57] width 66 height 10
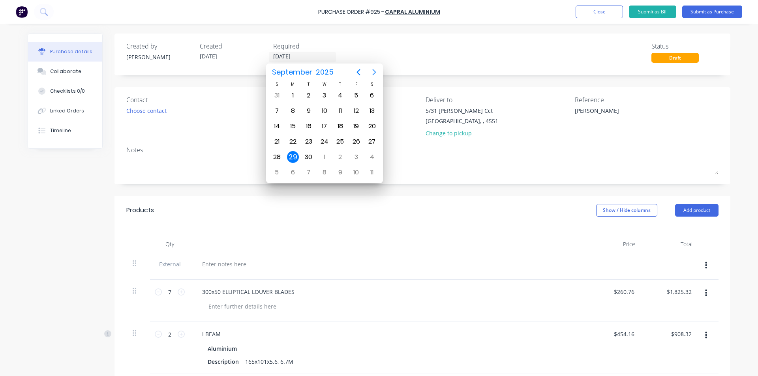
click at [376, 70] on icon "Next page" at bounding box center [373, 71] width 9 height 9
click at [310, 125] on div "14" at bounding box center [309, 126] width 12 height 12
type textarea "x"
type input "14/10/25"
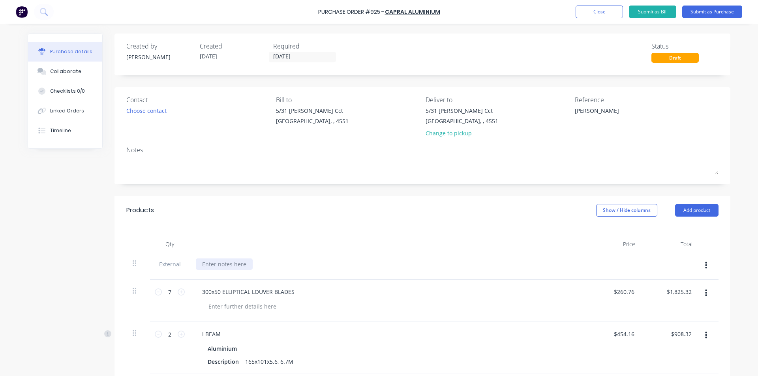
type textarea "x"
click at [234, 264] on div at bounding box center [224, 263] width 57 height 11
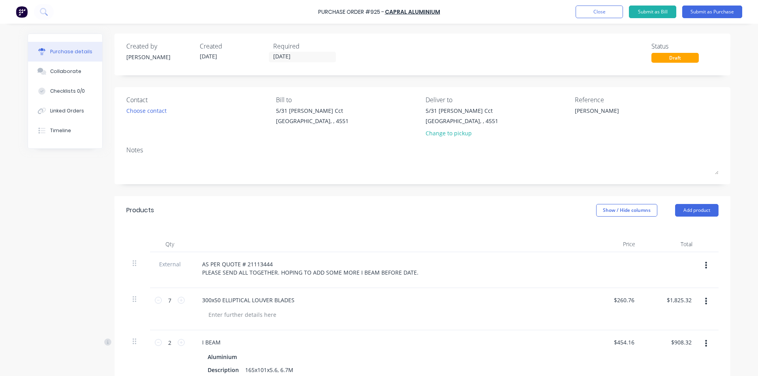
click at [225, 232] on div "Qty Price Total External AS PER QUOTE # 21113444 PLEASE SEND ALL TOGETHER. HOPI…" at bounding box center [422, 304] width 616 height 158
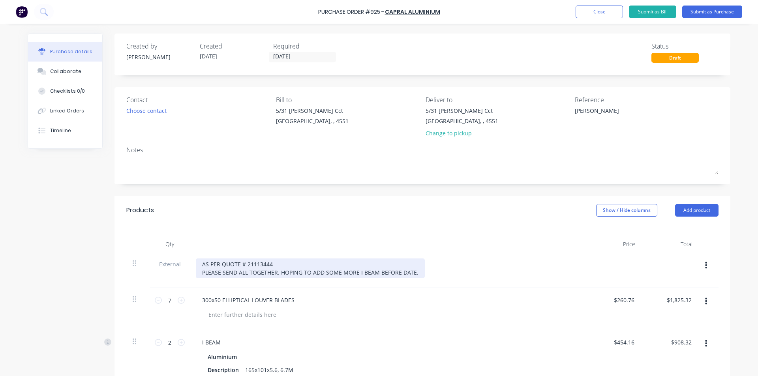
click at [395, 273] on div "AS PER QUOTE # 21113444 PLEASE SEND ALL TOGETHER. HOPING TO ADD SOME MORE I BEA…" at bounding box center [310, 268] width 229 height 20
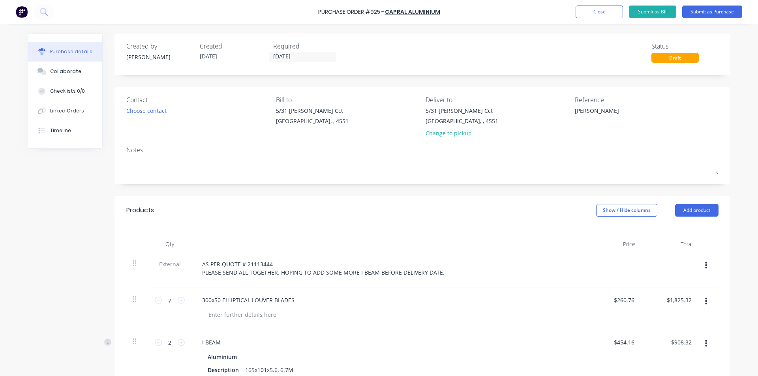
click at [427, 229] on div "Qty Price Total External AS PER QUOTE # 21113444 PLEASE SEND ALL TOGETHER. HOPI…" at bounding box center [422, 304] width 616 height 158
click at [703, 12] on button "Submit as Purchase" at bounding box center [712, 12] width 60 height 13
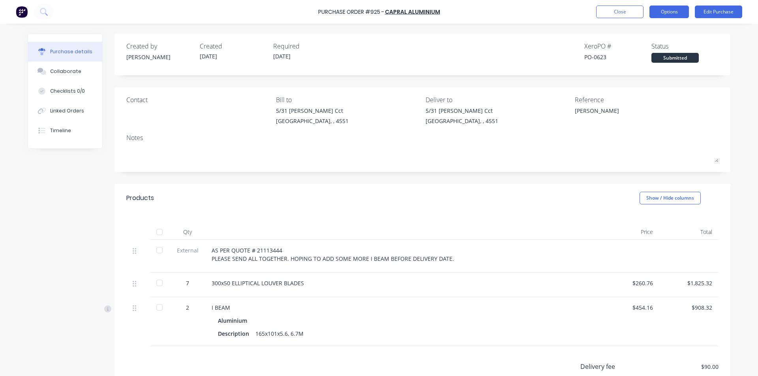
click at [677, 14] on button "Options" at bounding box center [668, 12] width 39 height 13
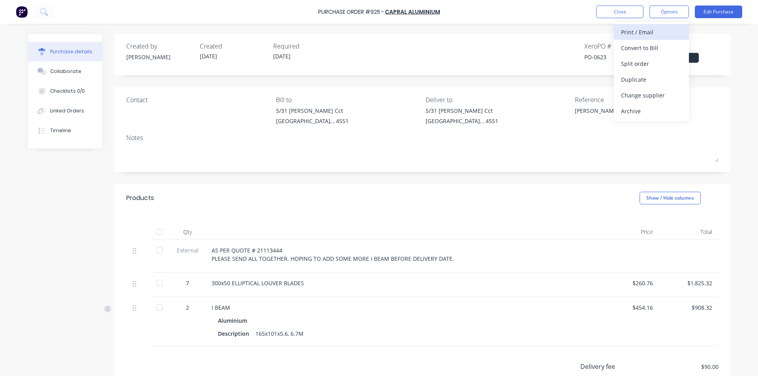
click at [660, 28] on div "Print / Email" at bounding box center [651, 31] width 61 height 11
click at [652, 44] on div "With pricing" at bounding box center [651, 47] width 61 height 11
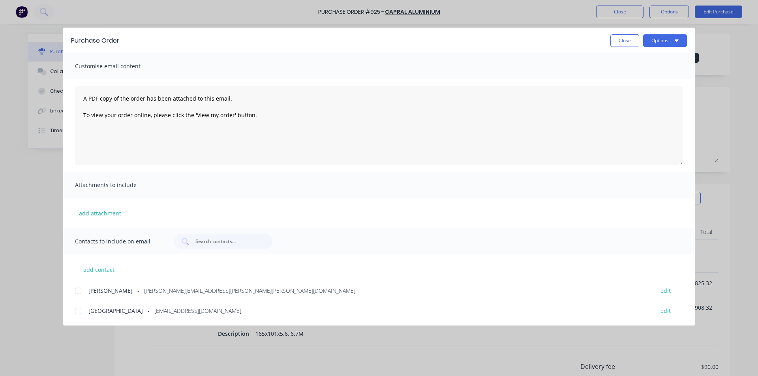
click at [77, 311] on div at bounding box center [78, 311] width 16 height 16
click at [673, 41] on button "Options" at bounding box center [665, 40] width 44 height 13
click at [638, 94] on div "Email" at bounding box center [649, 91] width 61 height 11
click at [628, 36] on button "Close" at bounding box center [624, 40] width 29 height 13
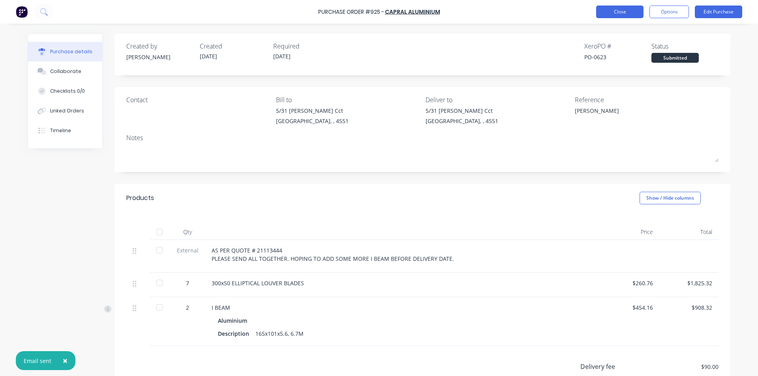
click at [626, 6] on button "Close" at bounding box center [619, 12] width 47 height 13
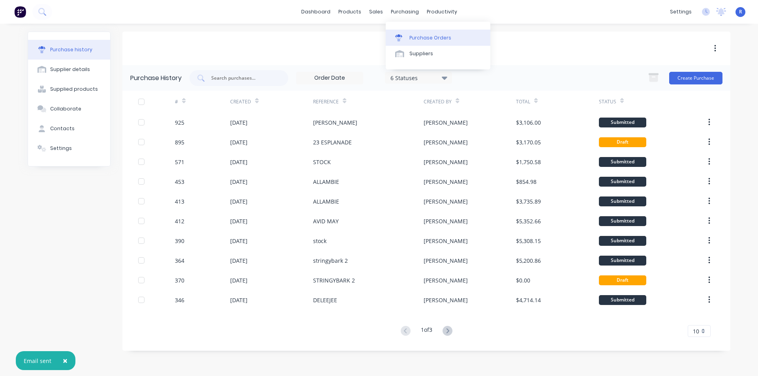
click at [412, 35] on div "Purchase Orders" at bounding box center [430, 37] width 42 height 7
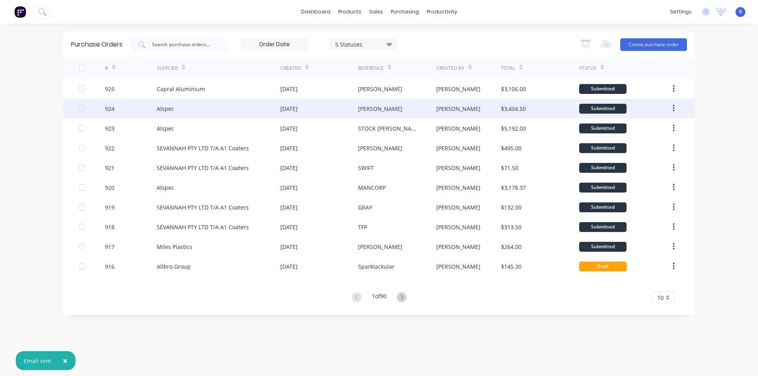
click at [225, 109] on div "Alspec" at bounding box center [218, 109] width 123 height 20
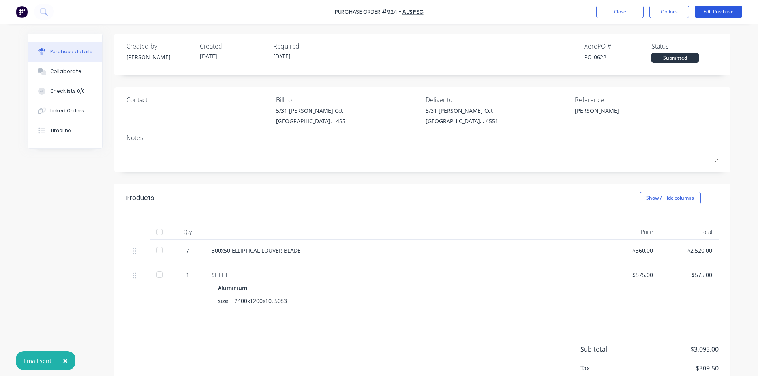
click at [706, 16] on button "Edit Purchase" at bounding box center [717, 12] width 47 height 13
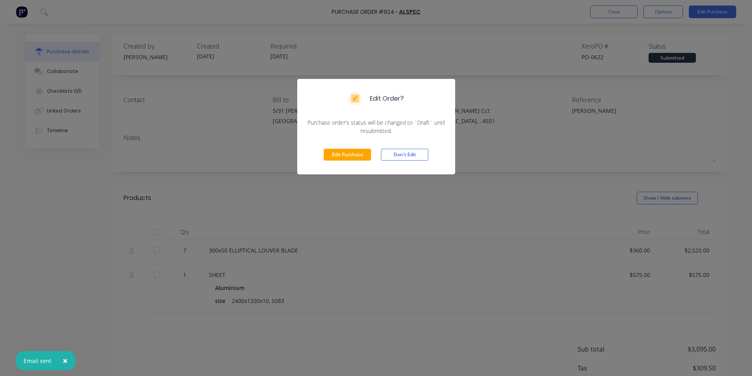
click at [359, 147] on div "Edit Purchase Don't Edit" at bounding box center [376, 154] width 158 height 39
click at [353, 155] on button "Edit Purchase" at bounding box center [347, 155] width 47 height 12
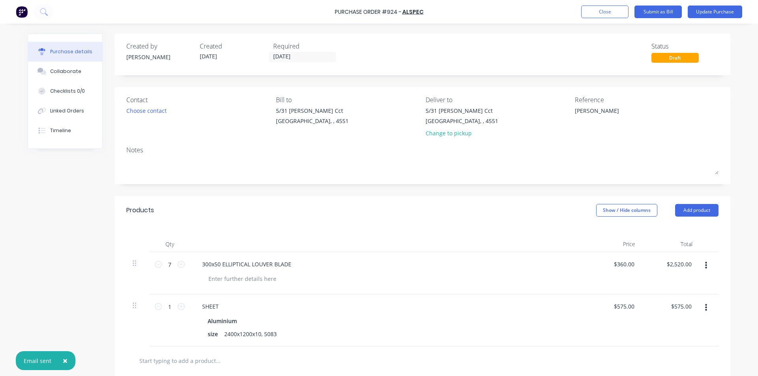
click at [705, 267] on button "button" at bounding box center [705, 265] width 19 height 14
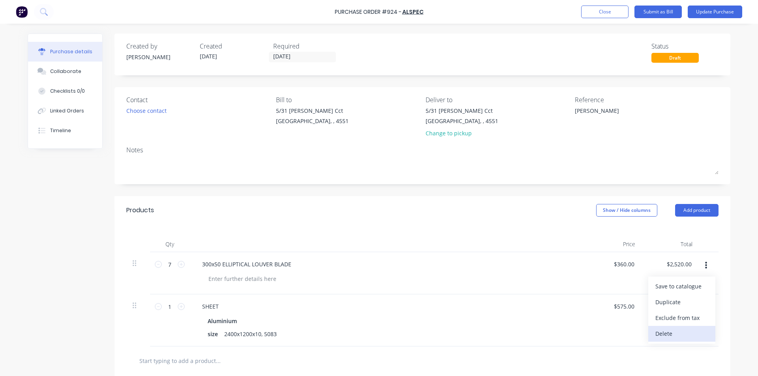
click at [668, 331] on button "Delete" at bounding box center [681, 334] width 67 height 16
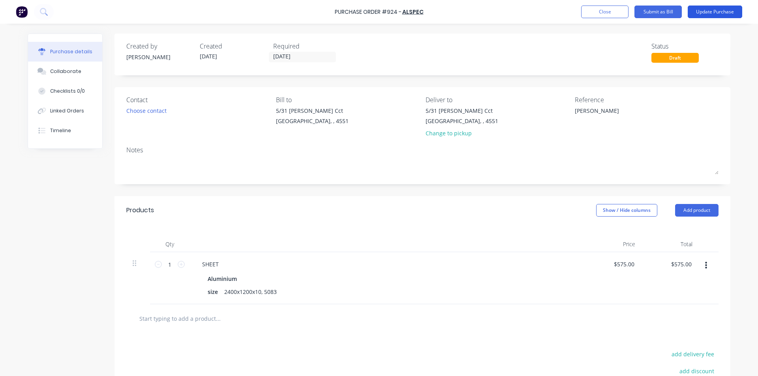
click at [708, 13] on button "Update Purchase" at bounding box center [714, 12] width 54 height 13
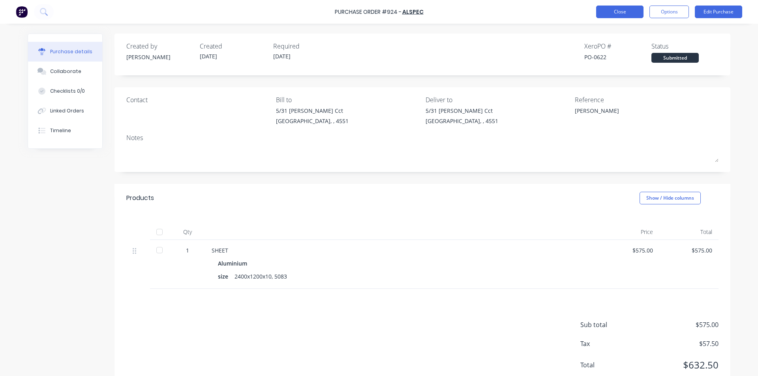
click at [616, 9] on button "Close" at bounding box center [619, 12] width 47 height 13
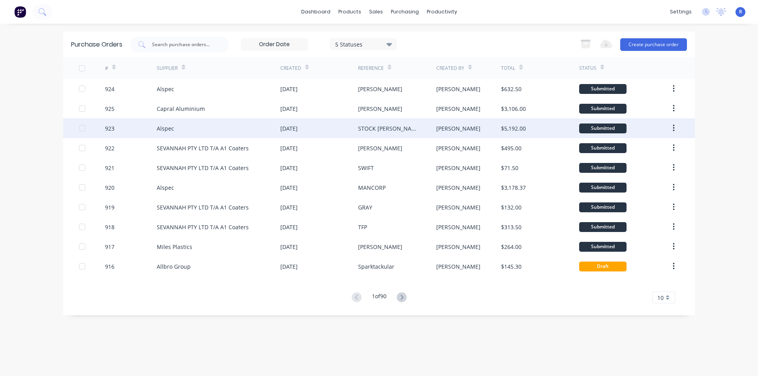
click at [329, 127] on div "[DATE]" at bounding box center [319, 128] width 78 height 20
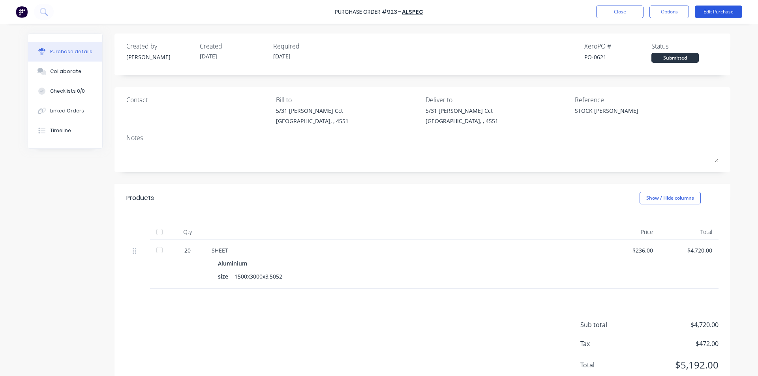
click at [712, 11] on button "Edit Purchase" at bounding box center [717, 12] width 47 height 13
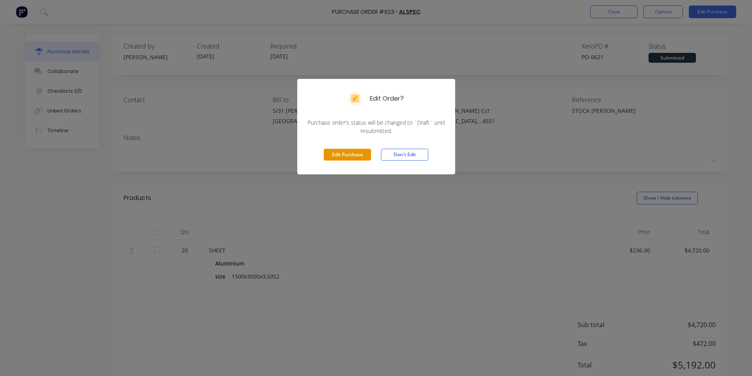
click at [349, 154] on button "Edit Purchase" at bounding box center [347, 155] width 47 height 12
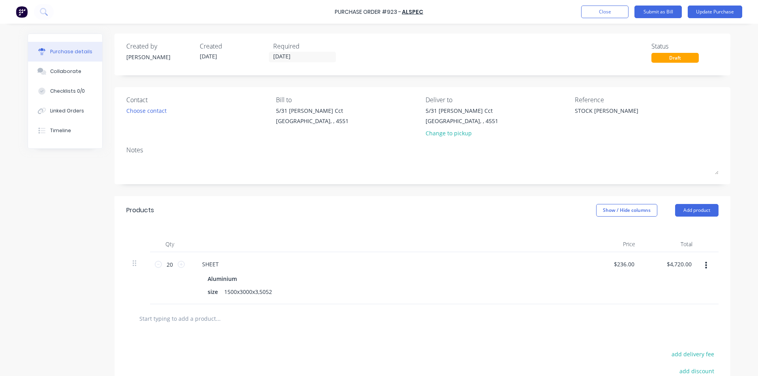
drag, startPoint x: 591, startPoint y: 109, endPoint x: 558, endPoint y: 114, distance: 34.4
click at [558, 114] on div "Contact Choose contact Bill to 5/31 Fred Chaplin Cct Bells Creek, , 4551 Delive…" at bounding box center [422, 118] width 592 height 46
type textarea "x"
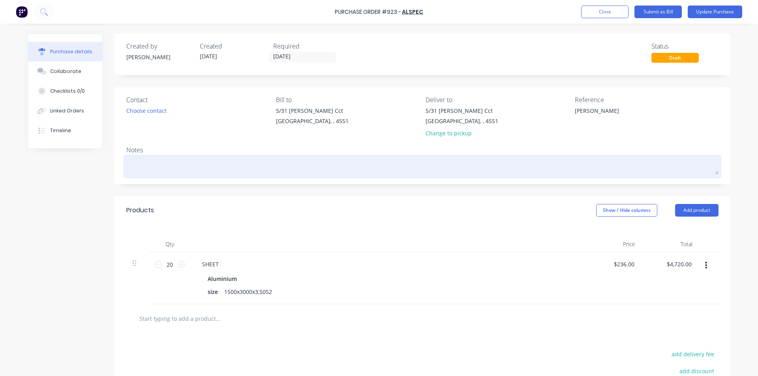
type textarea "BOB"
type textarea "x"
type textarea "BOB"
click at [559, 175] on div at bounding box center [422, 167] width 592 height 20
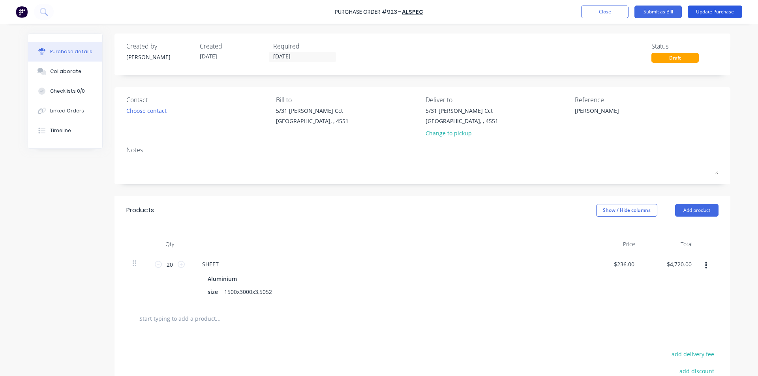
click at [700, 13] on button "Update Purchase" at bounding box center [714, 12] width 54 height 13
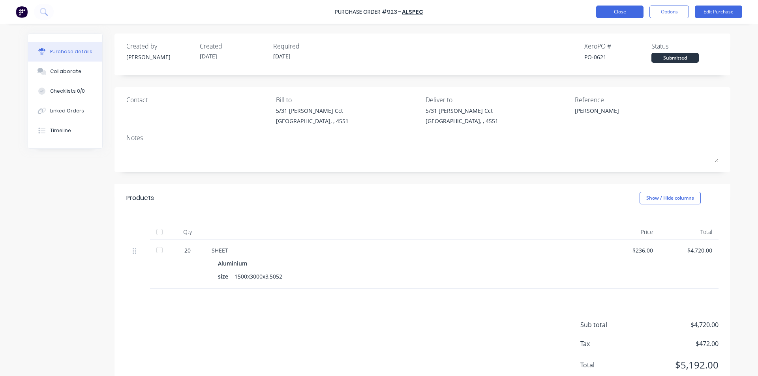
click at [621, 9] on button "Close" at bounding box center [619, 12] width 47 height 13
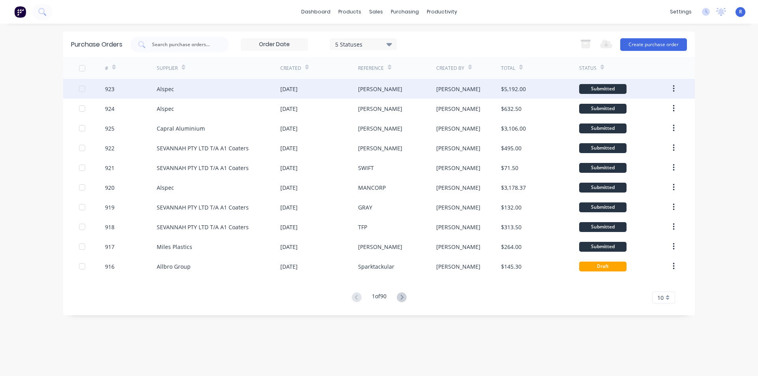
click at [378, 88] on div "BOB" at bounding box center [397, 89] width 78 height 20
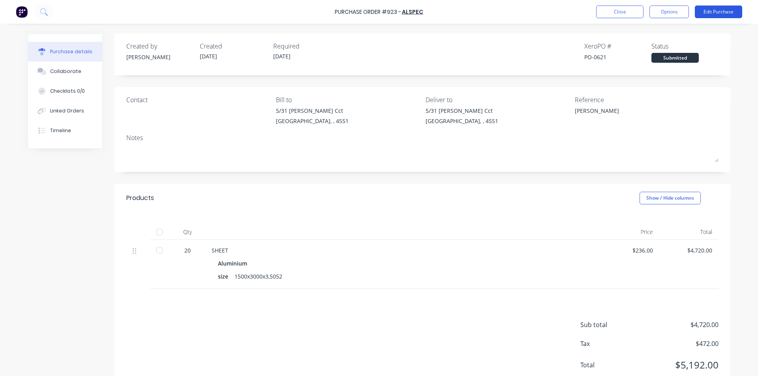
click at [705, 10] on button "Edit Purchase" at bounding box center [717, 12] width 47 height 13
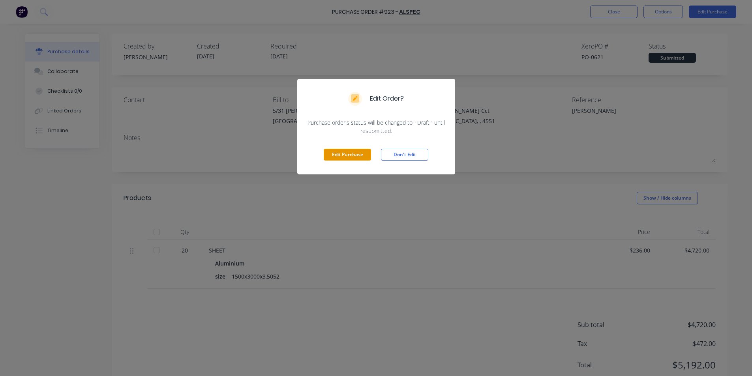
click at [352, 155] on button "Edit Purchase" at bounding box center [347, 155] width 47 height 12
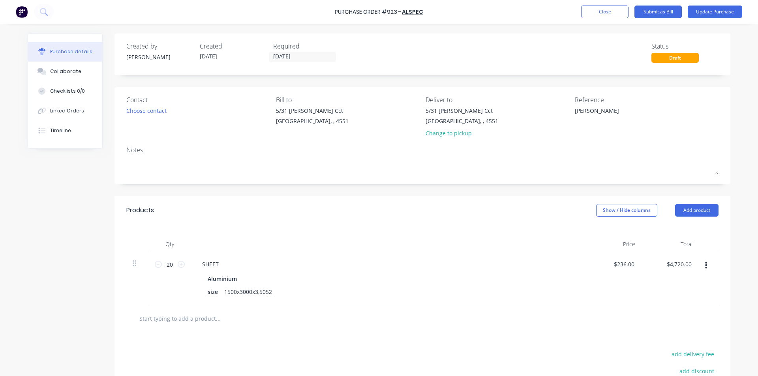
drag, startPoint x: 588, startPoint y: 109, endPoint x: 552, endPoint y: 111, distance: 36.3
click at [552, 111] on div "Contact Choose contact Bill to 5/31 Fred Chaplin Cct Bells Creek, , 4551 Delive…" at bounding box center [422, 118] width 592 height 46
type textarea "x"
type textarea "S"
type textarea "x"
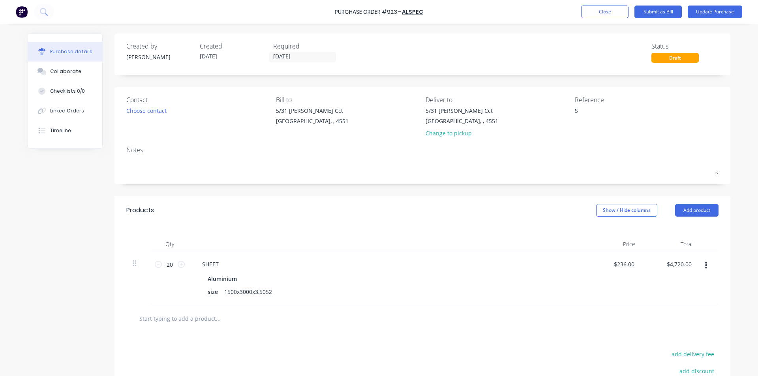
type textarea "ST"
type textarea "x"
type textarea "STO"
type textarea "x"
type textarea "STOC"
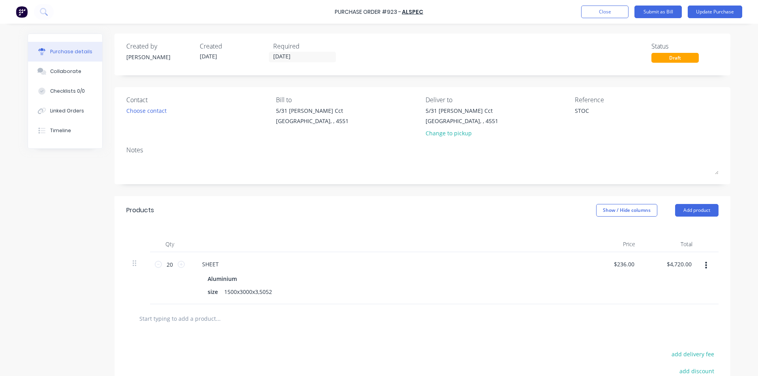
type textarea "x"
type textarea "STOCK"
type textarea "x"
type textarea "STOCK"
click at [546, 136] on div "5/31 Fred Chaplin Cct Bells Creek, , 4551 Change to pickup" at bounding box center [497, 124] width 144 height 35
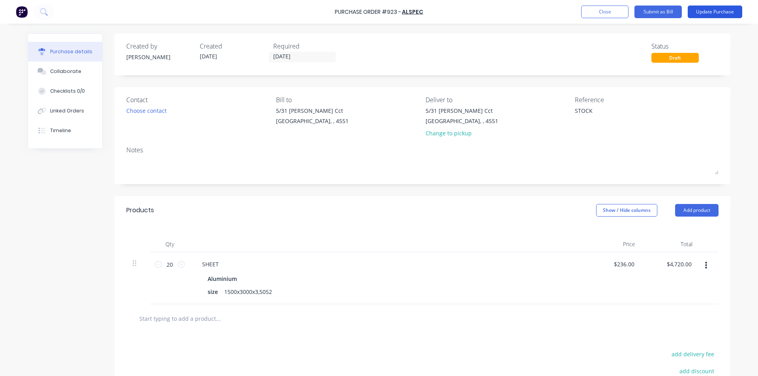
click at [694, 15] on button "Update Purchase" at bounding box center [714, 12] width 54 height 13
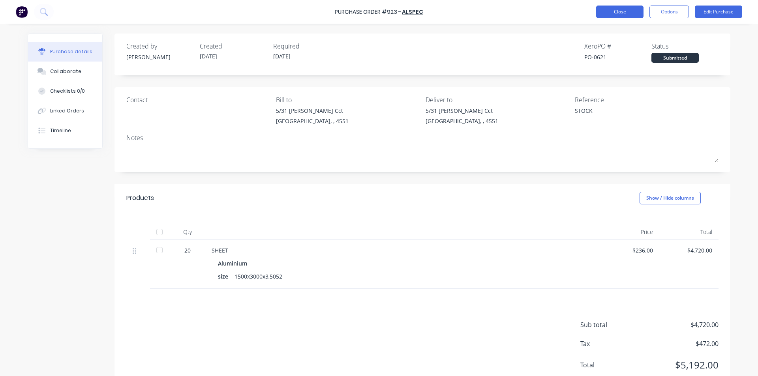
click at [607, 14] on button "Close" at bounding box center [619, 12] width 47 height 13
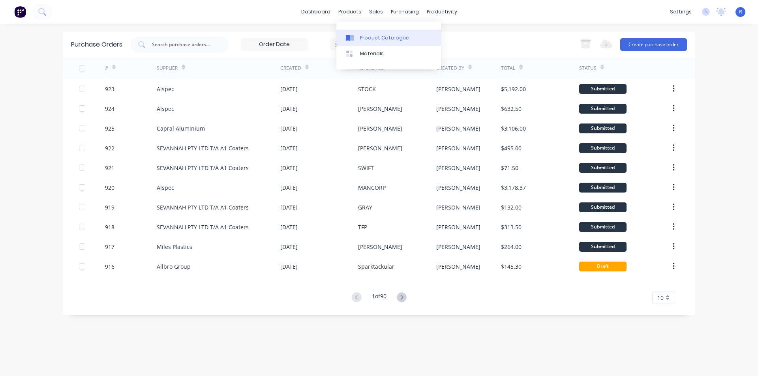
click at [364, 34] on div "Product Catalogue" at bounding box center [384, 37] width 49 height 7
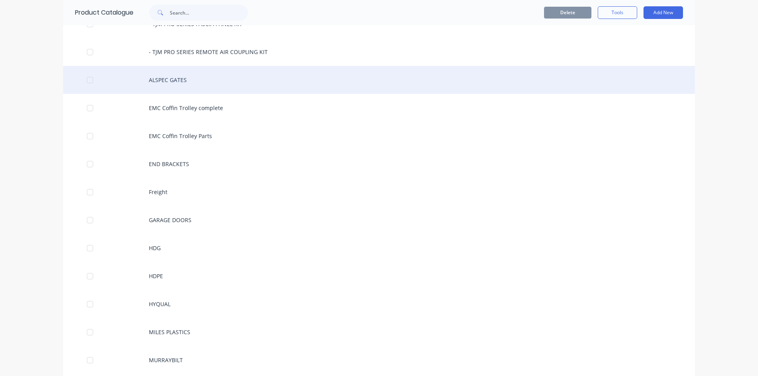
scroll to position [79, 0]
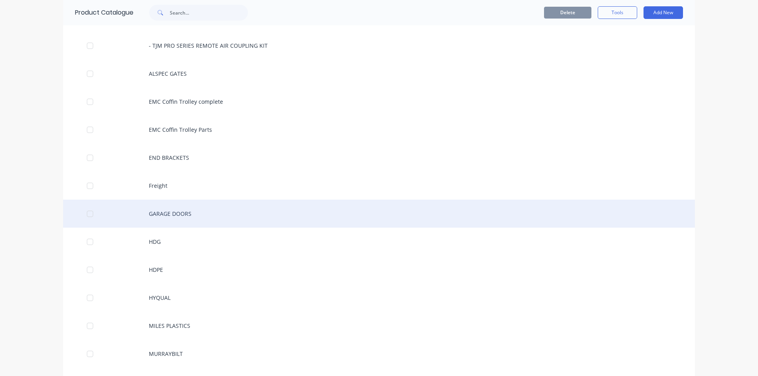
click at [158, 214] on div "GARAGE DOORS" at bounding box center [378, 214] width 631 height 28
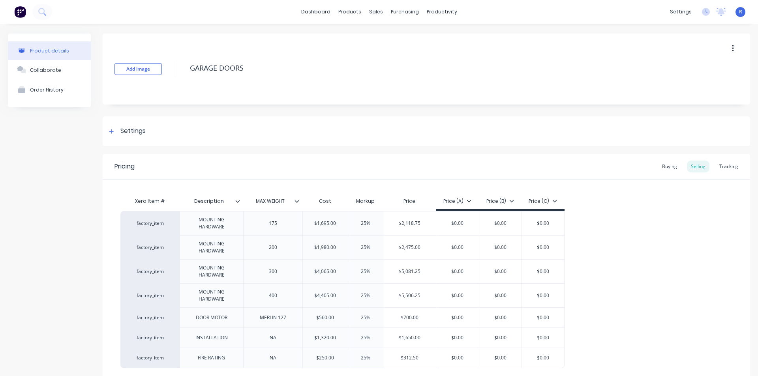
type textarea "x"
click at [386, 33] on link "Sales Orders" at bounding box center [414, 38] width 105 height 16
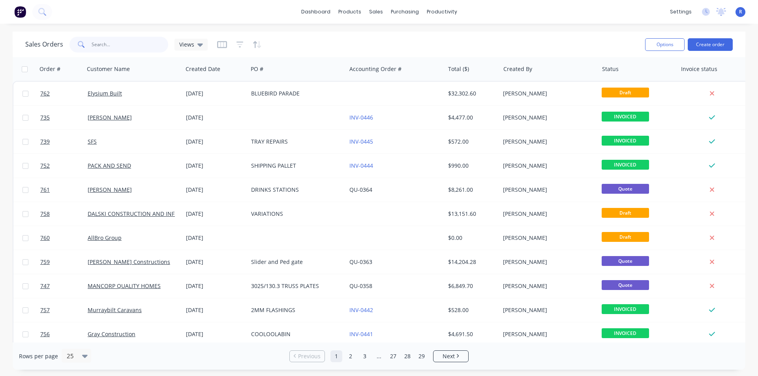
click at [116, 46] on input "text" at bounding box center [130, 45] width 77 height 16
type input "ELYS"
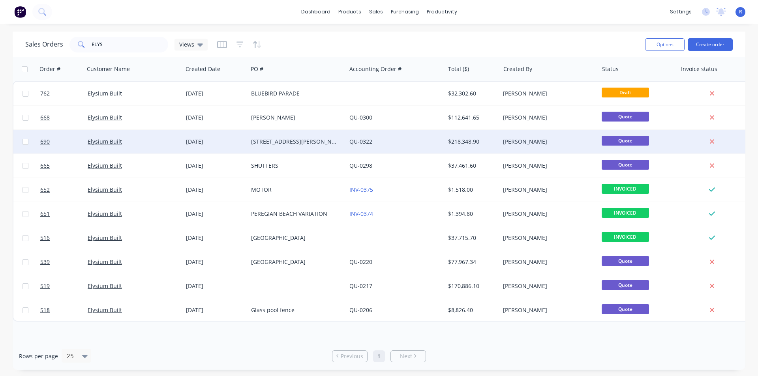
click at [323, 141] on div "[STREET_ADDRESS][PERSON_NAME]" at bounding box center [295, 142] width 88 height 8
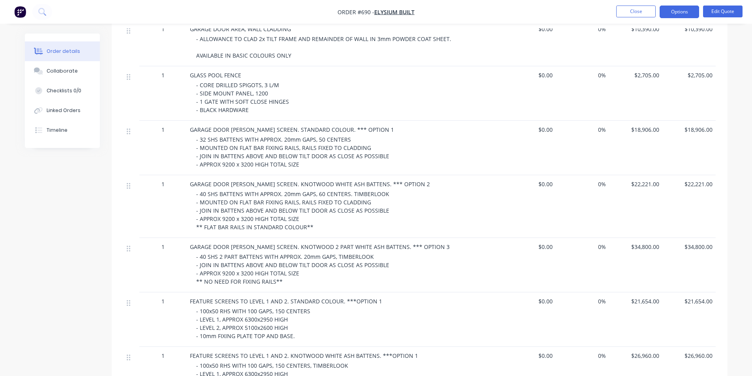
scroll to position [276, 0]
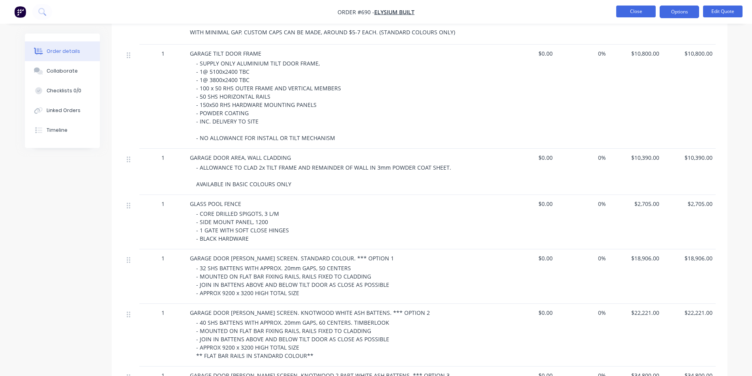
click at [634, 10] on button "Close" at bounding box center [635, 12] width 39 height 12
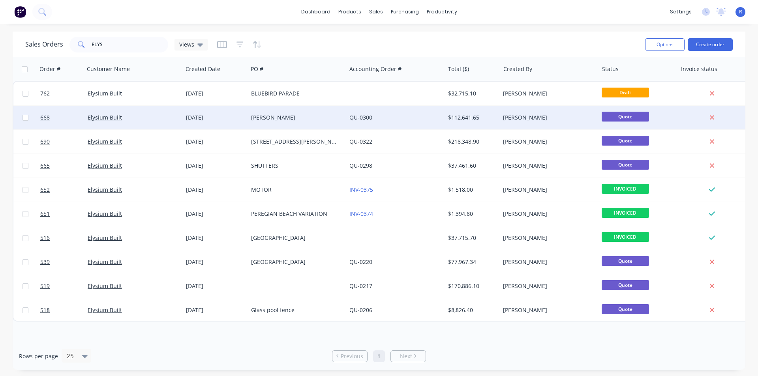
click at [302, 114] on div "[PERSON_NAME]" at bounding box center [295, 118] width 88 height 8
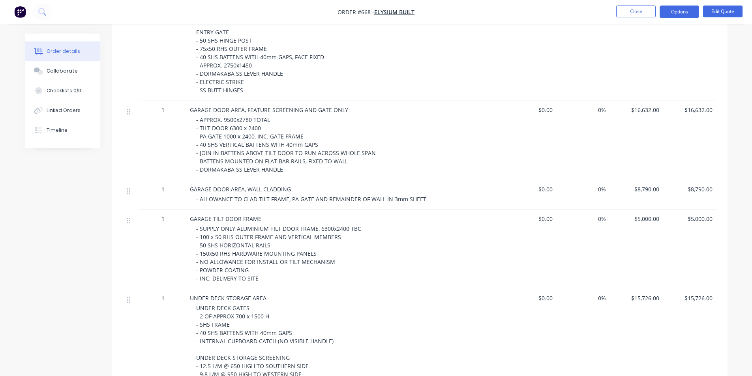
scroll to position [355, 0]
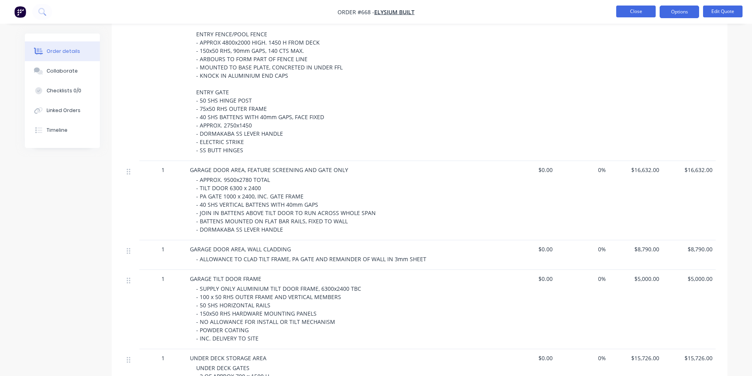
click at [641, 8] on button "Close" at bounding box center [635, 12] width 39 height 12
